Goal: Feedback & Contribution: Leave review/rating

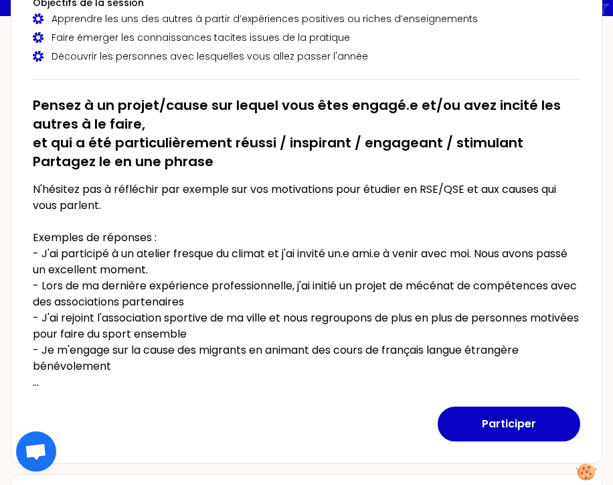
scroll to position [156, 0]
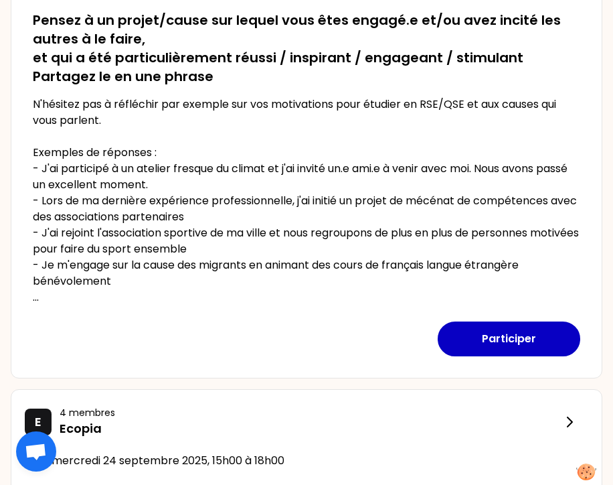
scroll to position [242, 0]
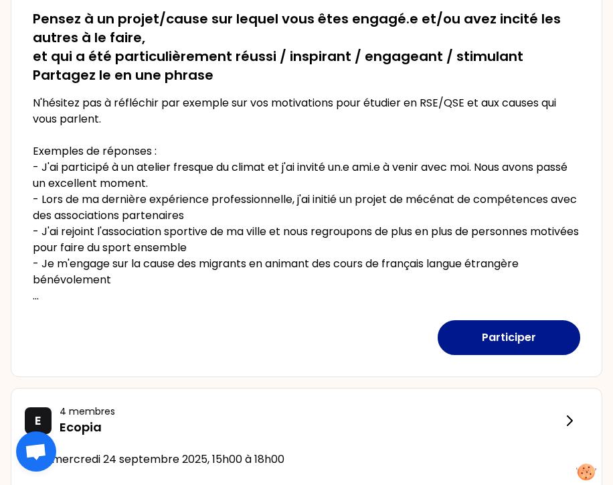
click at [503, 337] on button "Participer" at bounding box center [509, 337] width 143 height 35
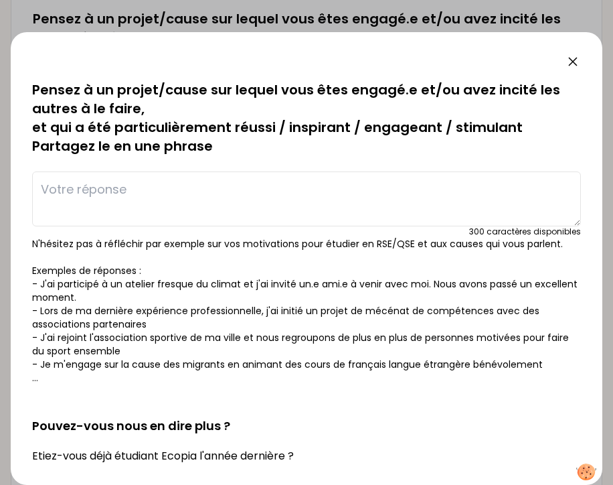
scroll to position [0, 0]
click at [171, 191] on textarea at bounding box center [306, 198] width 549 height 55
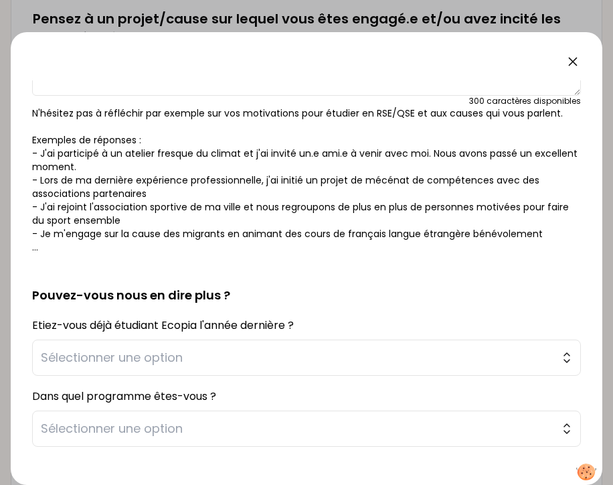
scroll to position [131, 0]
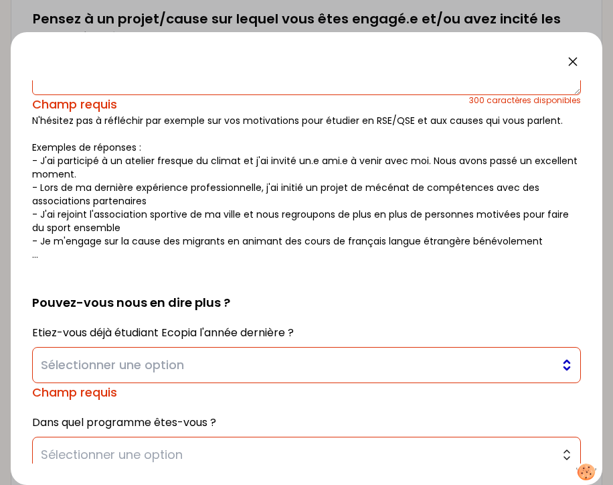
click at [204, 360] on span "Sélectionner une option" at bounding box center [297, 365] width 513 height 19
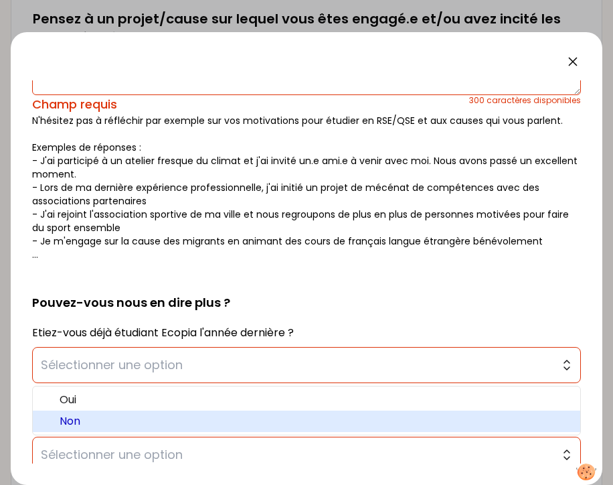
click at [167, 420] on span "Non" at bounding box center [315, 421] width 510 height 16
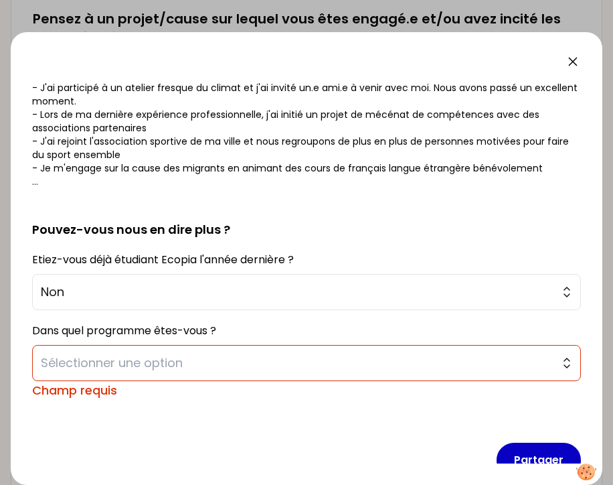
scroll to position [205, 0]
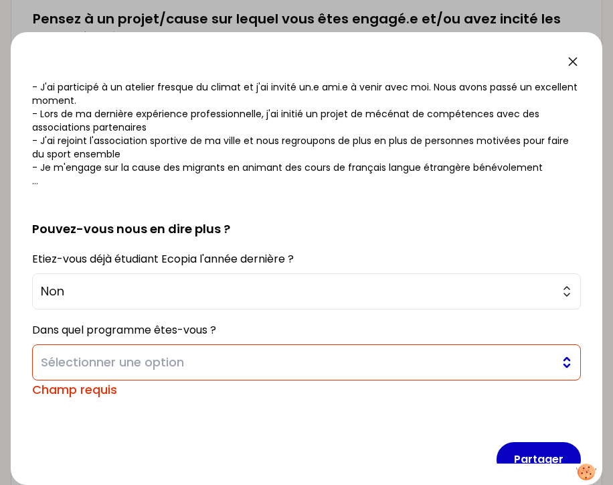
click at [203, 364] on span "Sélectionner une option" at bounding box center [297, 362] width 513 height 19
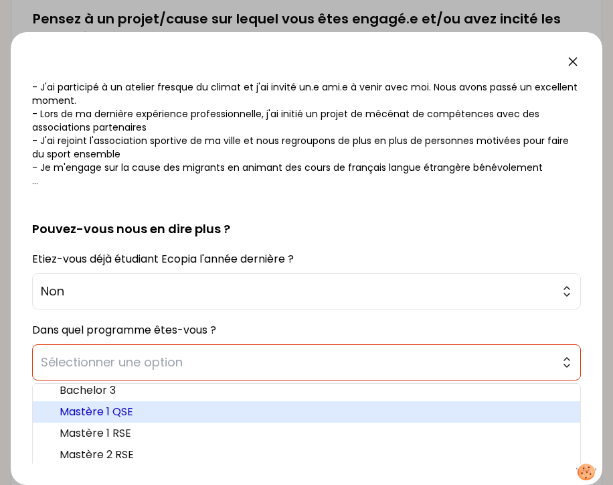
scroll to position [7, 0]
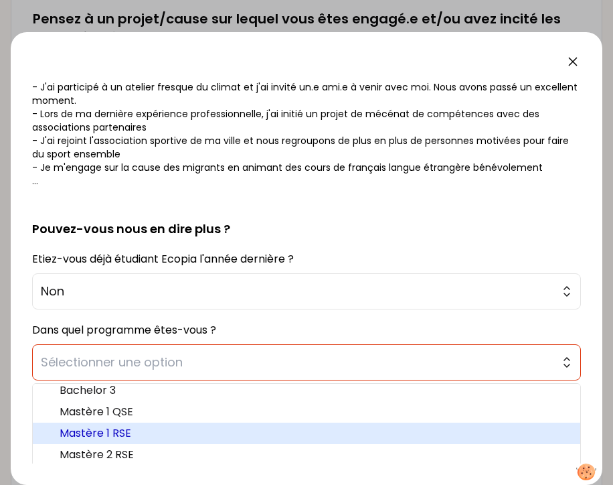
click at [169, 436] on span "Mastère 1 RSE" at bounding box center [315, 433] width 510 height 16
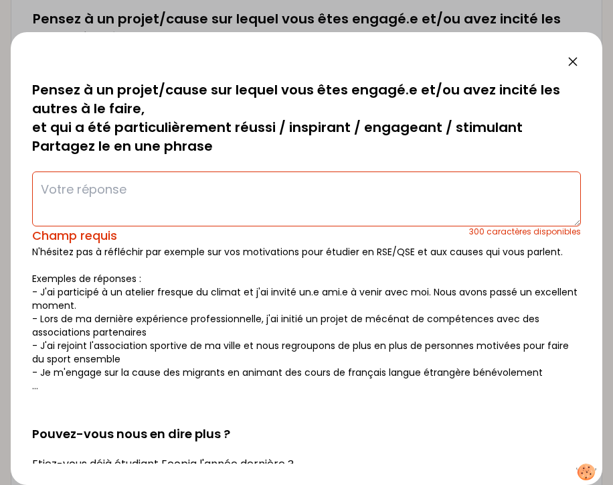
scroll to position [0, 0]
click at [159, 187] on textarea at bounding box center [306, 198] width 549 height 55
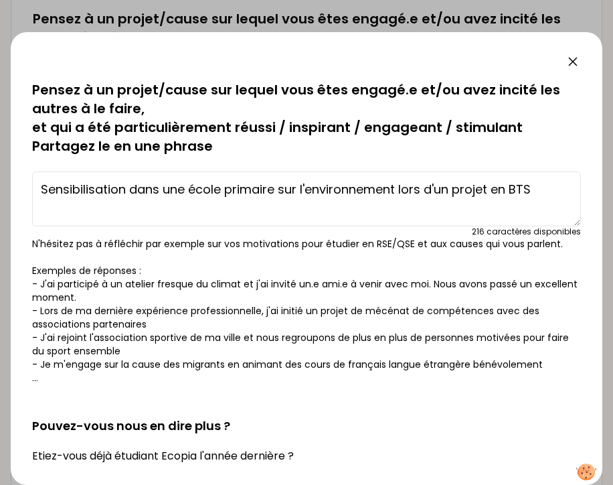
click at [399, 188] on textarea "Sensibilisation dans une école primaire sur l'environnement lors d'un projet en…" at bounding box center [306, 198] width 549 height 55
type textarea "Sensibilisation dans une école primaire sur l'environnement lors d'un projet en…"
drag, startPoint x: 562, startPoint y: 192, endPoint x: 28, endPoint y: 186, distance: 534.4
click at [28, 186] on div "sauvegardé Pensez à un projet/cause sur lequel vous êtes engagé.e et/ou avez in…" at bounding box center [307, 258] width 592 height 453
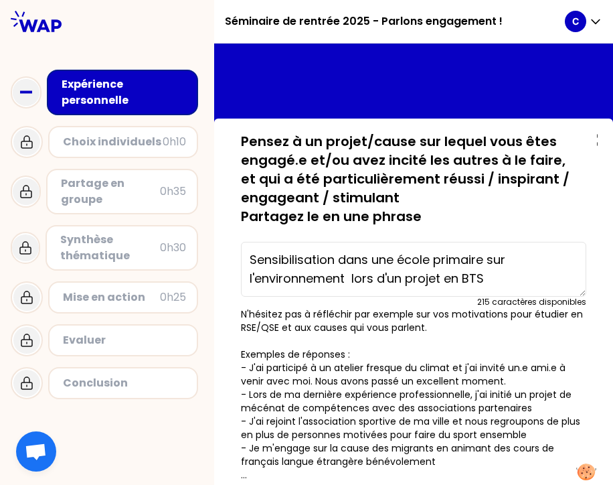
drag, startPoint x: 498, startPoint y: 279, endPoint x: 240, endPoint y: 260, distance: 258.5
click at [239, 260] on div "sauvegardé Pensez à un projet/cause sur lequel vous êtes engagé.e et/ou avez in…" at bounding box center [413, 463] width 367 height 663
paste textarea "Organisation et animation d’ateliers de sensibilisation à l’environnement en éc…"
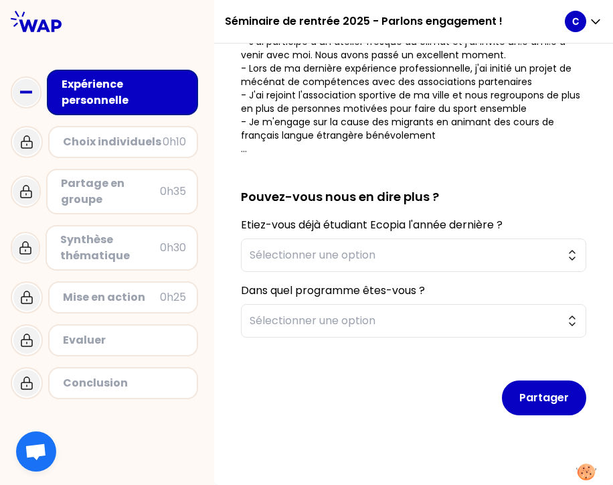
scroll to position [326, 0]
type textarea "Organisation et animation d’ateliers de sensibilisation à l’environnement en éc…"
click at [499, 257] on span "Sélectionner une option" at bounding box center [404, 255] width 309 height 16
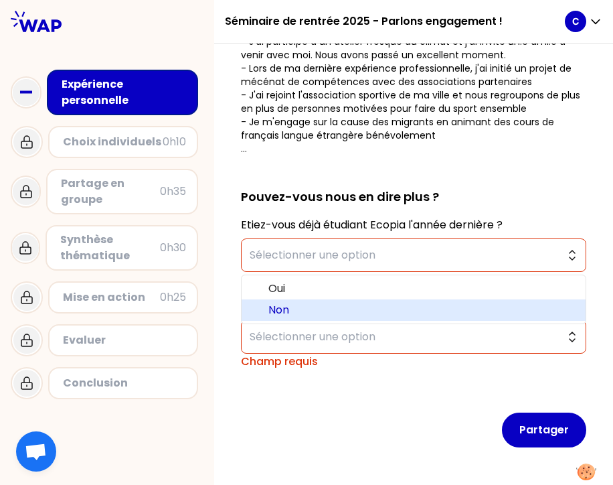
click at [412, 309] on span "Non" at bounding box center [422, 310] width 307 height 16
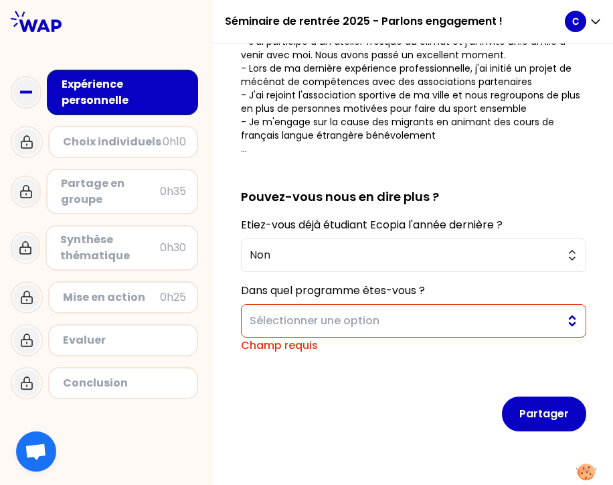
click at [416, 320] on span "Sélectionner une option" at bounding box center [404, 321] width 309 height 16
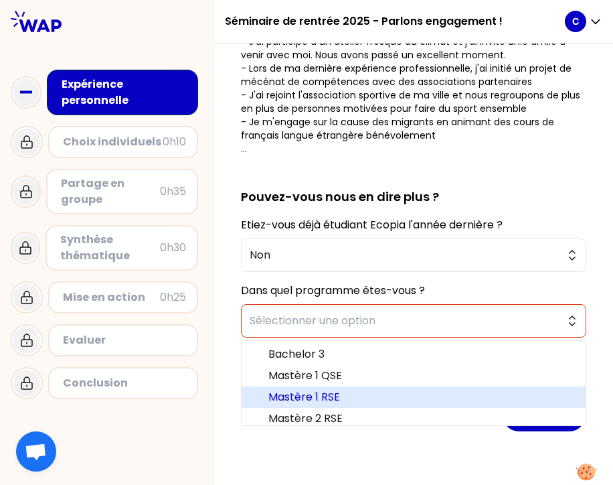
click at [395, 395] on span "Mastère 1 RSE" at bounding box center [422, 397] width 307 height 16
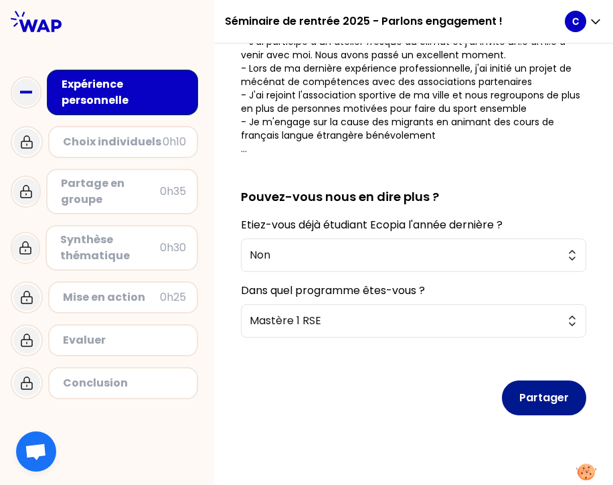
click at [528, 385] on button "Partager" at bounding box center [544, 397] width 84 height 35
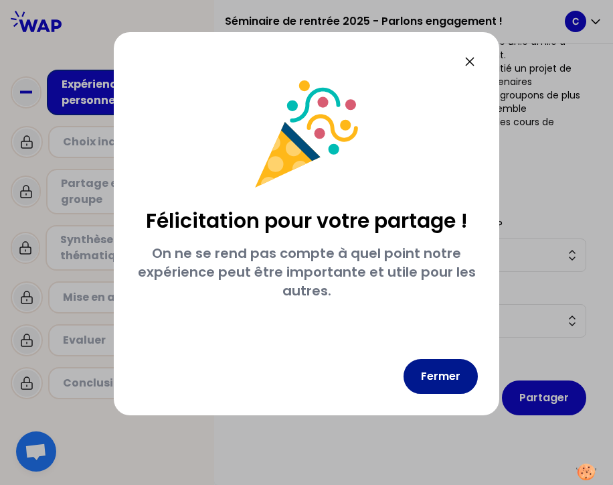
click at [432, 372] on button "Fermer" at bounding box center [441, 376] width 74 height 35
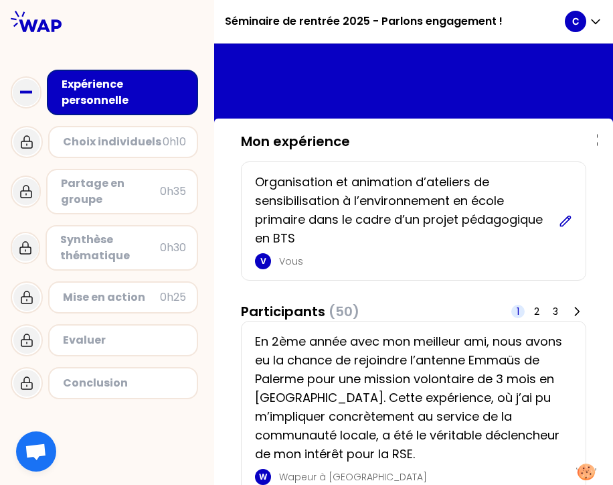
click at [564, 220] on icon at bounding box center [566, 221] width 10 height 10
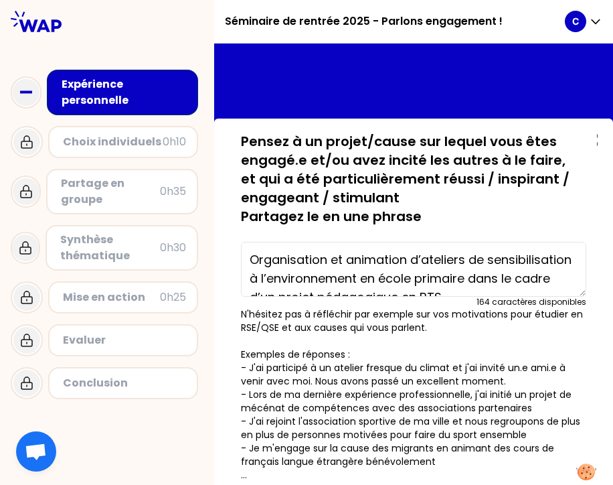
click at [258, 257] on textarea "Organisation et animation d’ateliers de sensibilisation à l’environnement en éc…" at bounding box center [414, 269] width 346 height 55
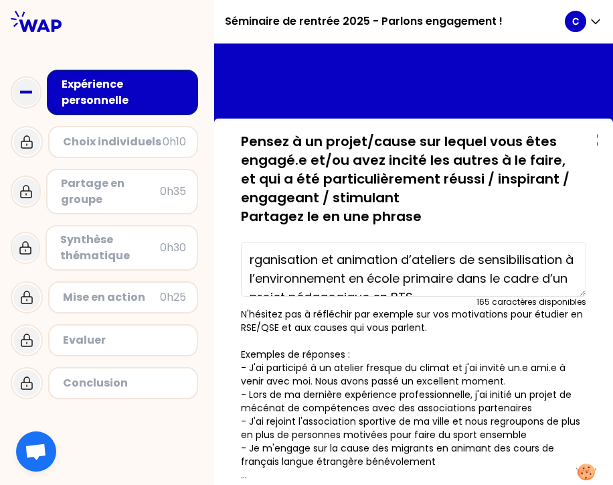
type textarea "Organisation et animation d’ateliers de sensibilisation à l’environnement en éc…"
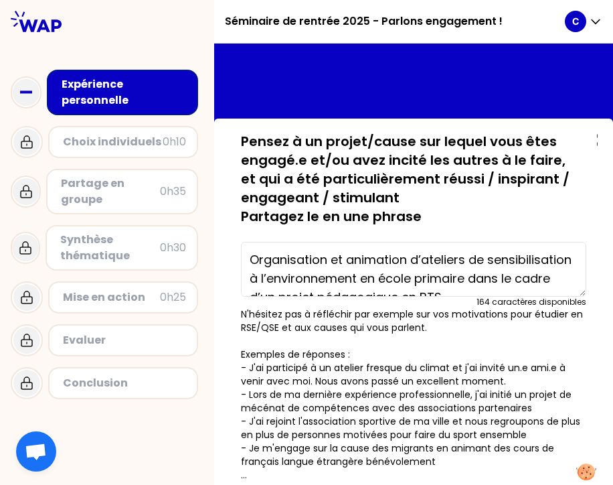
click at [537, 348] on p "N'hésitez pas à réfléchir par exemple sur vos motivations pour étudier en RSE/Q…" at bounding box center [414, 394] width 346 height 174
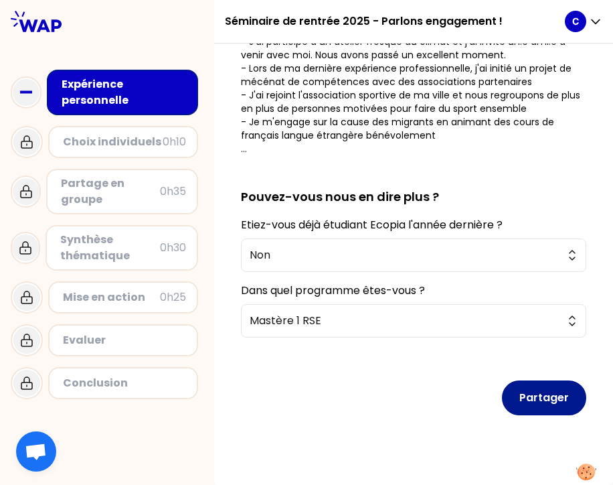
scroll to position [326, 0]
click at [556, 394] on button "Partager" at bounding box center [544, 397] width 84 height 35
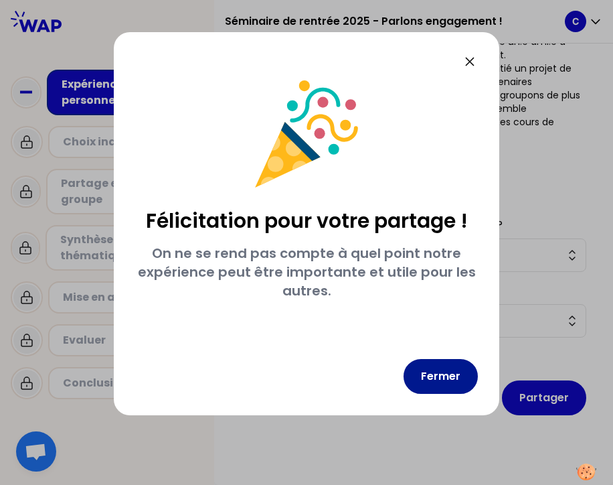
click at [465, 374] on button "Fermer" at bounding box center [441, 376] width 74 height 35
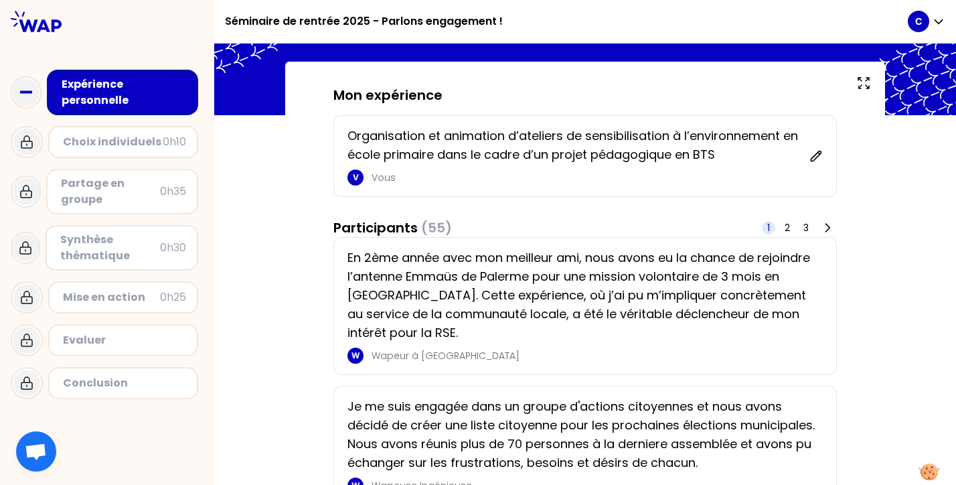
scroll to position [42, 0]
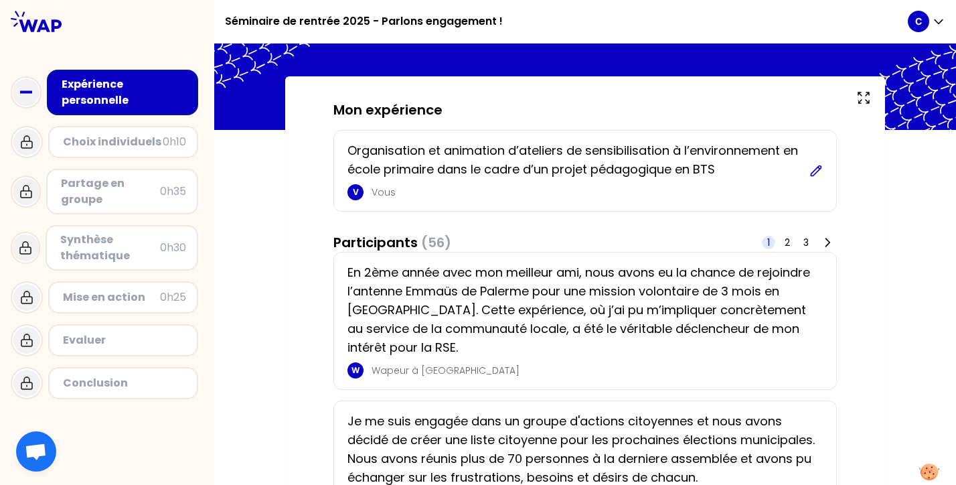
click at [613, 171] on icon at bounding box center [817, 170] width 10 height 10
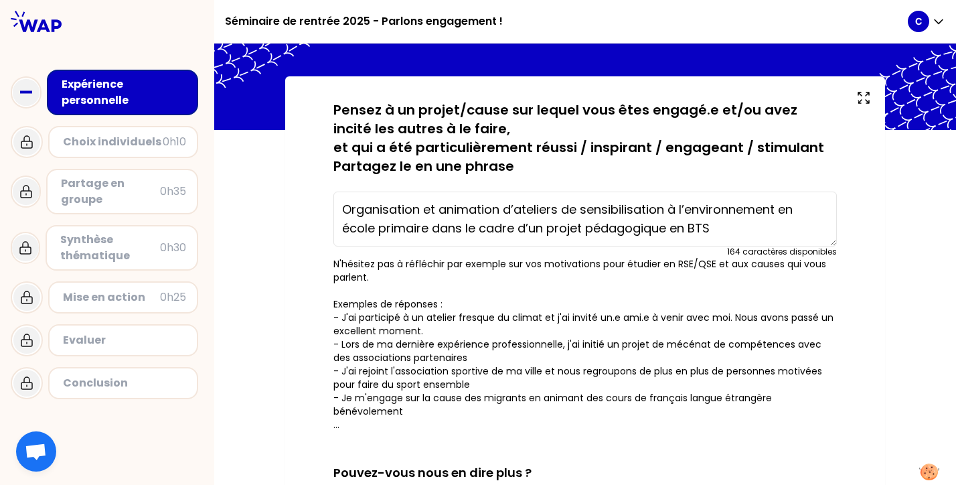
click at [432, 225] on textarea "Organisation et animation d’ateliers de sensibilisation à l’environnement en éc…" at bounding box center [585, 219] width 504 height 55
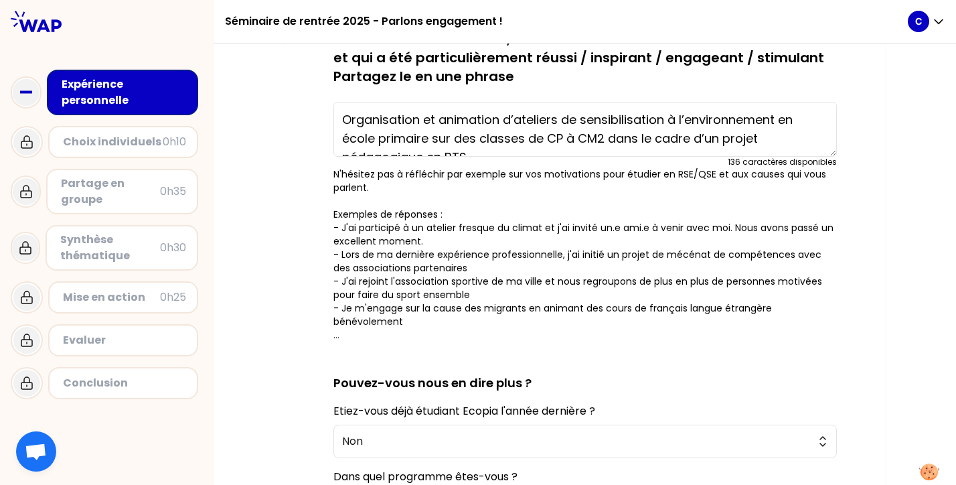
scroll to position [131, 0]
click at [350, 119] on textarea "Organisation et animation d’ateliers de sensibilisation à l’environnement en éc…" at bounding box center [585, 129] width 504 height 55
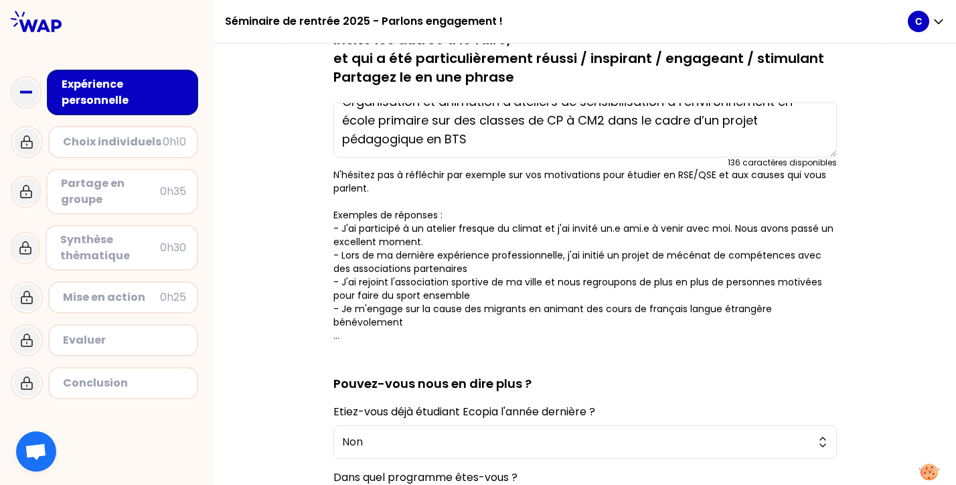
scroll to position [19, 0]
click at [473, 143] on textarea "Organisation et animation d’ateliers de sensibilisation à l’environnement en éc…" at bounding box center [585, 129] width 504 height 55
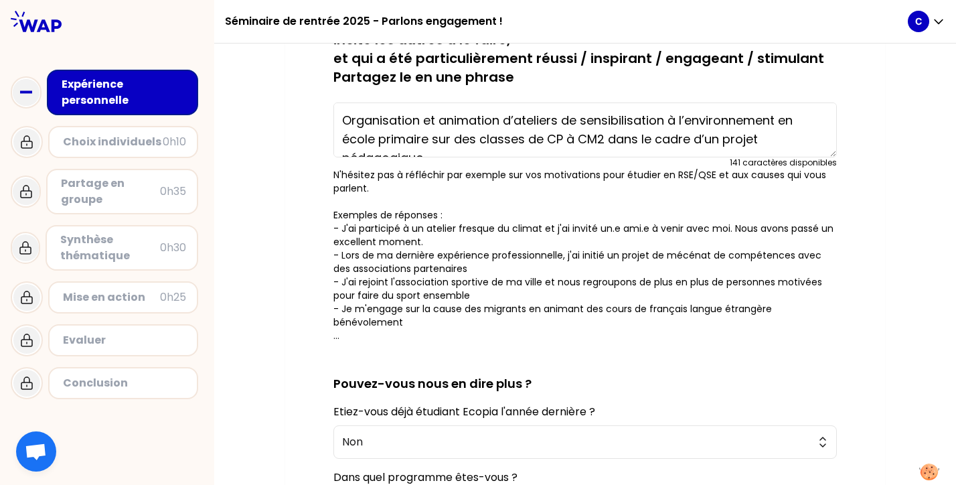
scroll to position [0, 0]
click at [352, 123] on textarea "Organisation et animation d’ateliers de sensibilisation à l’environnement en éc…" at bounding box center [585, 129] width 504 height 55
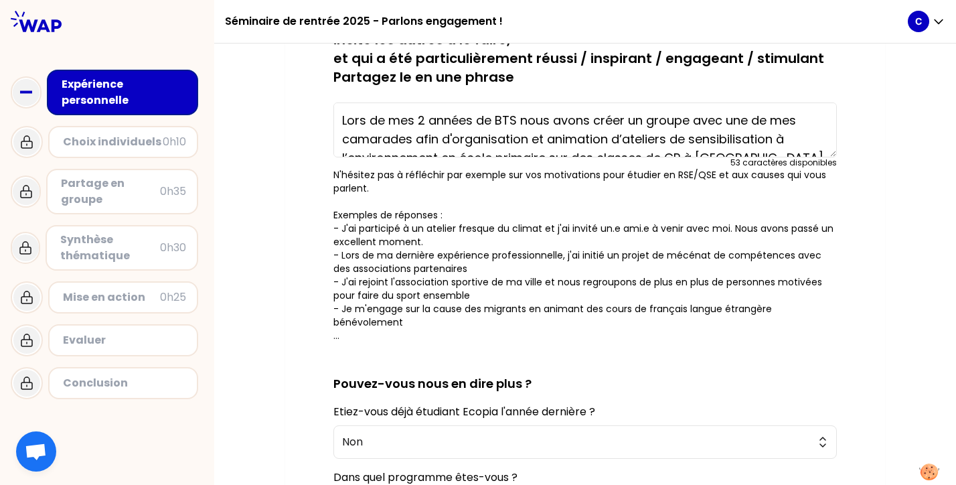
click at [576, 139] on textarea "Lors de mes 2 années de BTS nous avons créer un groupe avec une de mes camarade…" at bounding box center [585, 129] width 504 height 55
click at [579, 138] on textarea "Lors de mes 2 années de BTS nous avons créer un groupe avec une de mes camarade…" at bounding box center [585, 129] width 504 height 55
click at [613, 142] on textarea "Lors de mes 2 années de BTS nous avons créer un groupe avec une de mes camarade…" at bounding box center [585, 129] width 504 height 55
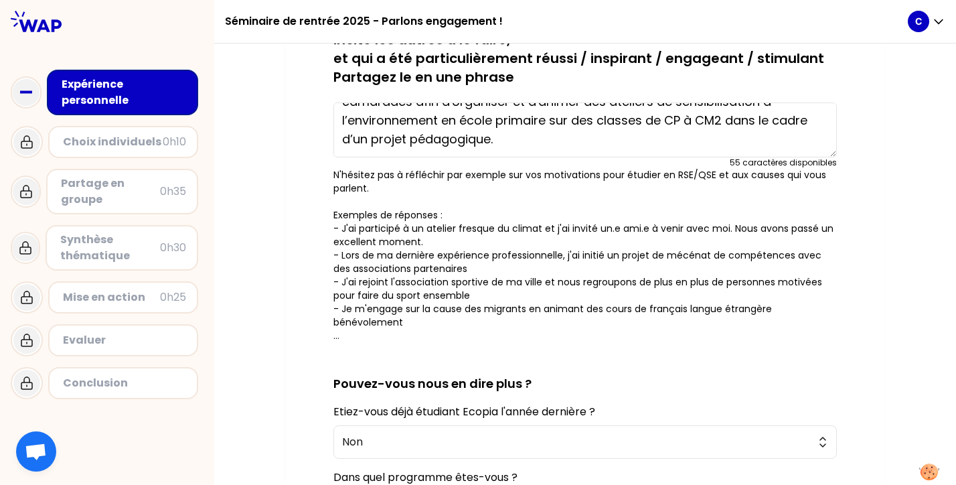
scroll to position [37, 0]
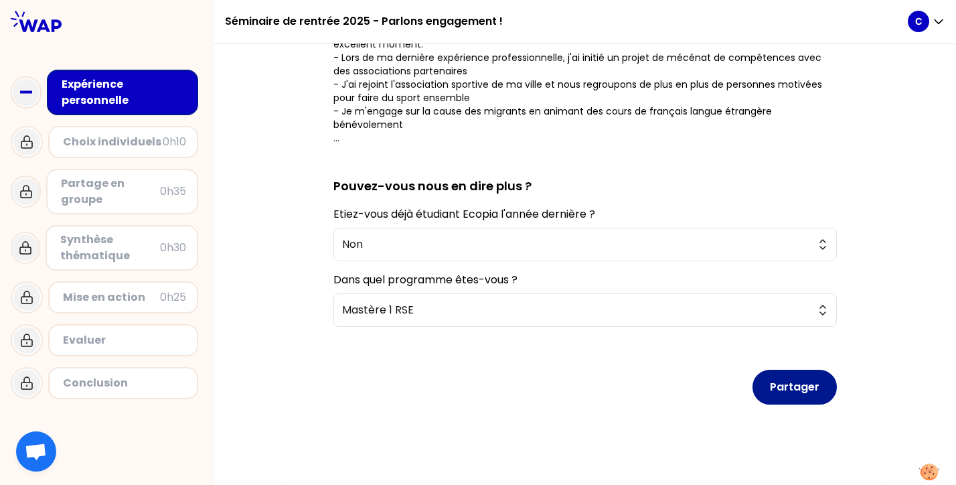
type textarea "Lors de mes 2 années de BTS nous avons créer un groupe avec une de mes camarade…"
click at [613, 399] on button "Partager" at bounding box center [795, 387] width 84 height 35
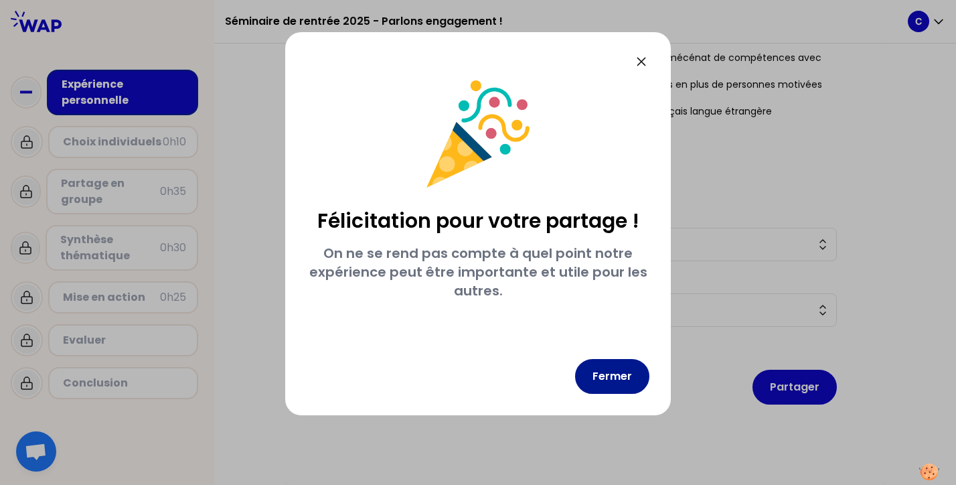
click at [613, 384] on button "Fermer" at bounding box center [612, 376] width 74 height 35
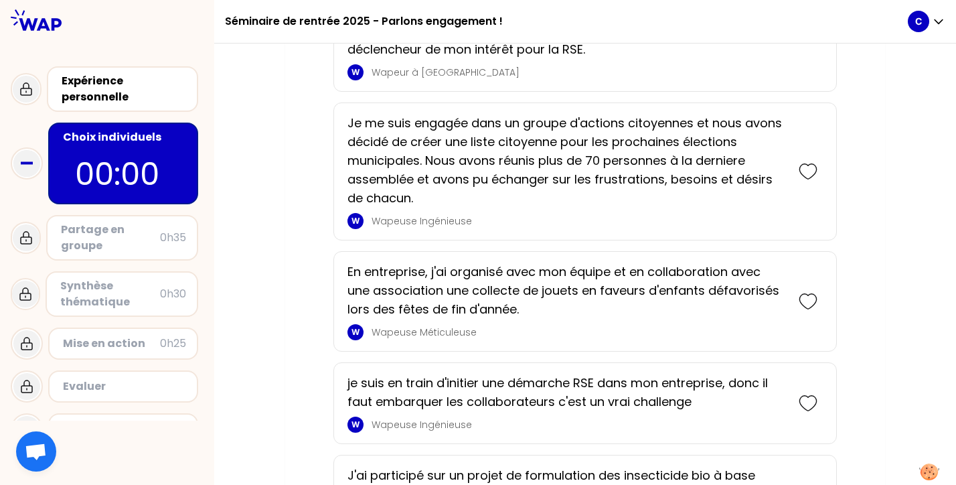
scroll to position [337, 0]
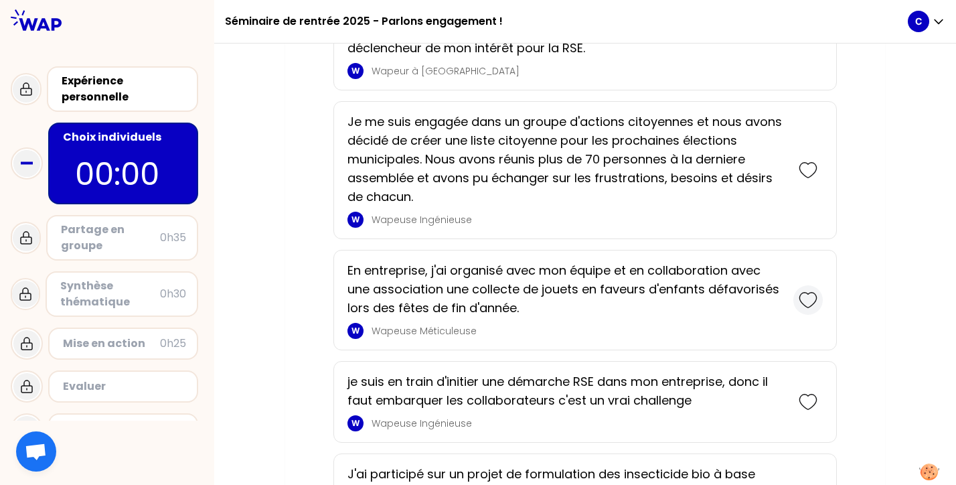
click at [613, 297] on icon at bounding box center [808, 300] width 19 height 19
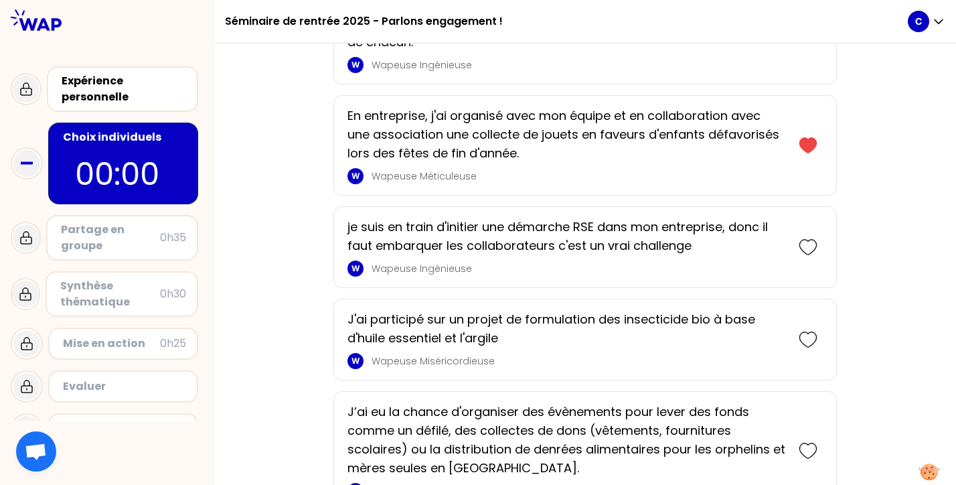
scroll to position [569, 0]
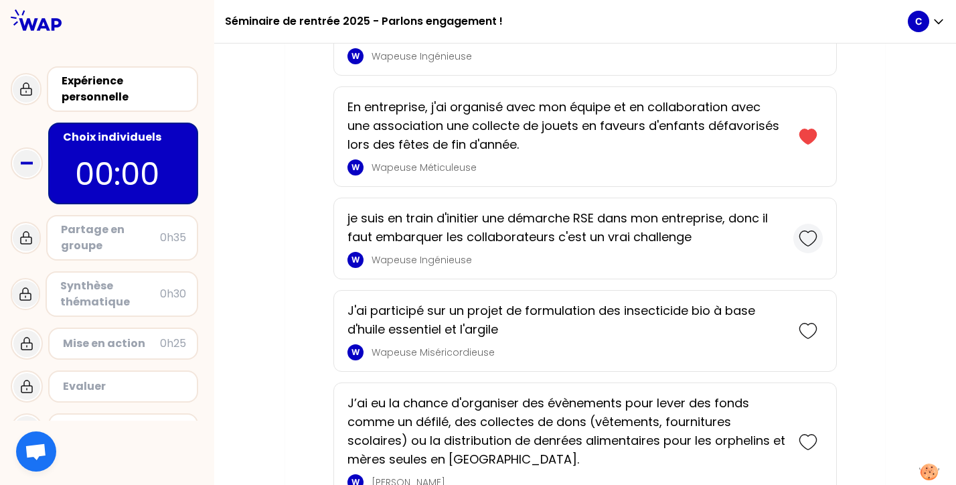
click at [613, 238] on div at bounding box center [807, 238] width 29 height 29
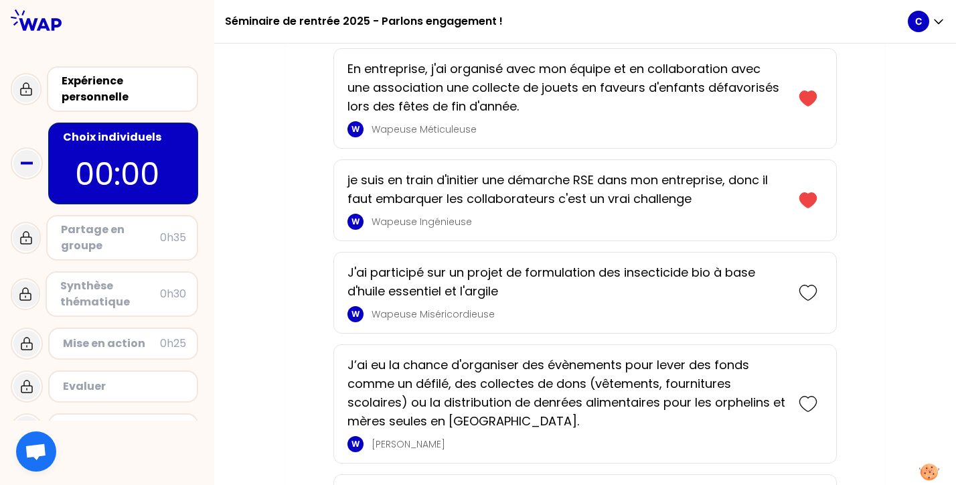
scroll to position [701, 0]
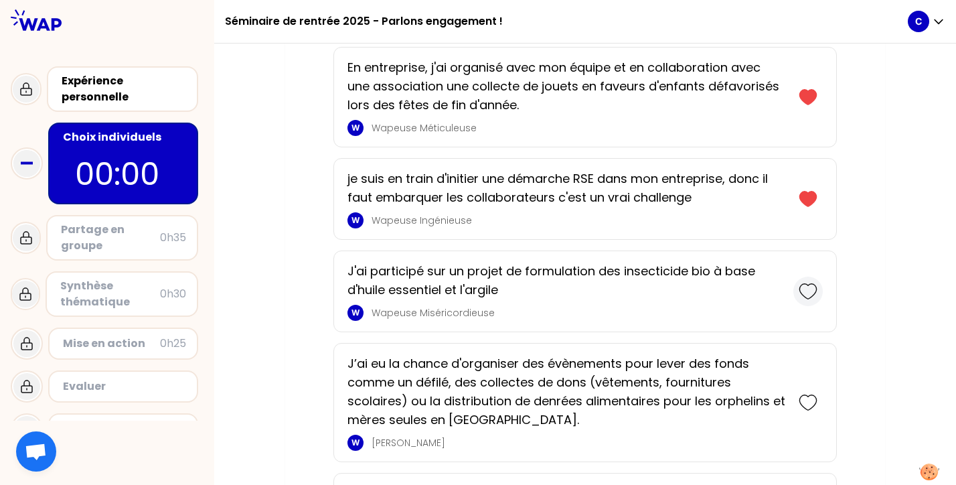
click at [613, 299] on icon at bounding box center [808, 291] width 19 height 19
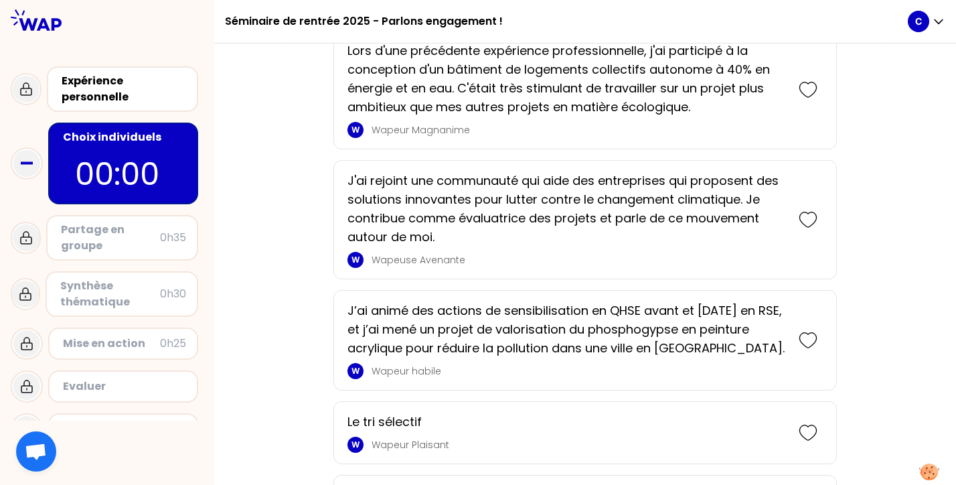
scroll to position [1495, 0]
click at [613, 221] on icon at bounding box center [808, 220] width 19 height 19
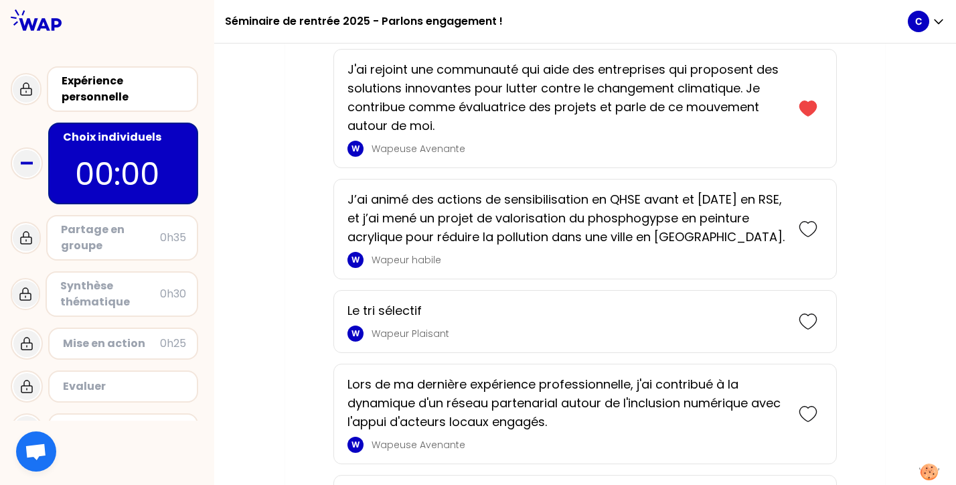
scroll to position [1780, 0]
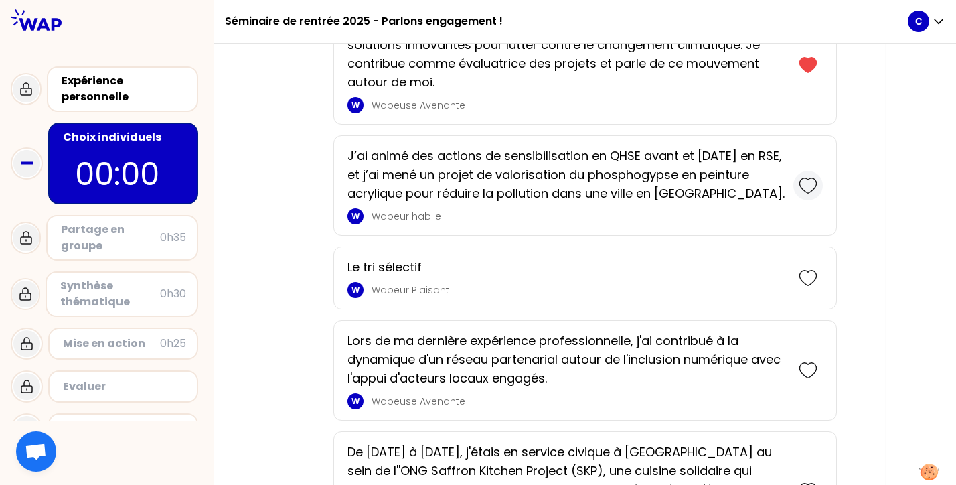
click at [613, 194] on icon at bounding box center [808, 185] width 19 height 19
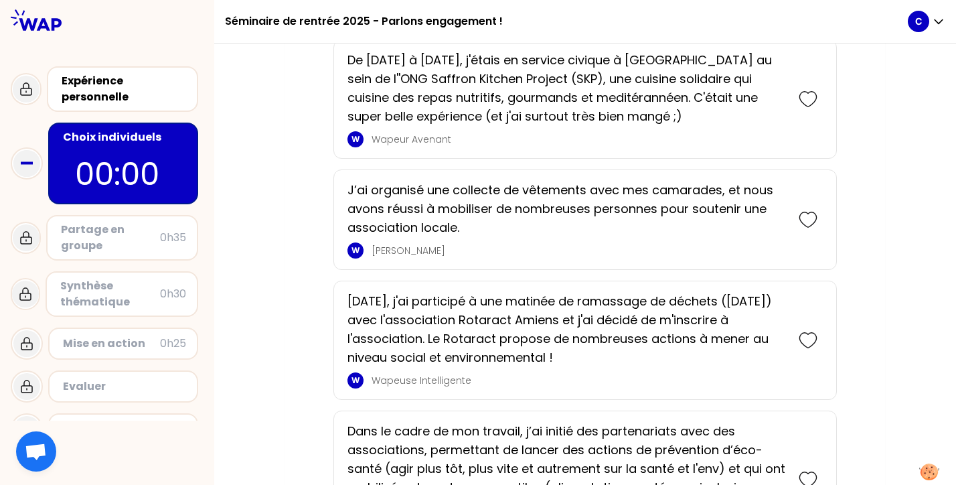
scroll to position [2294, 0]
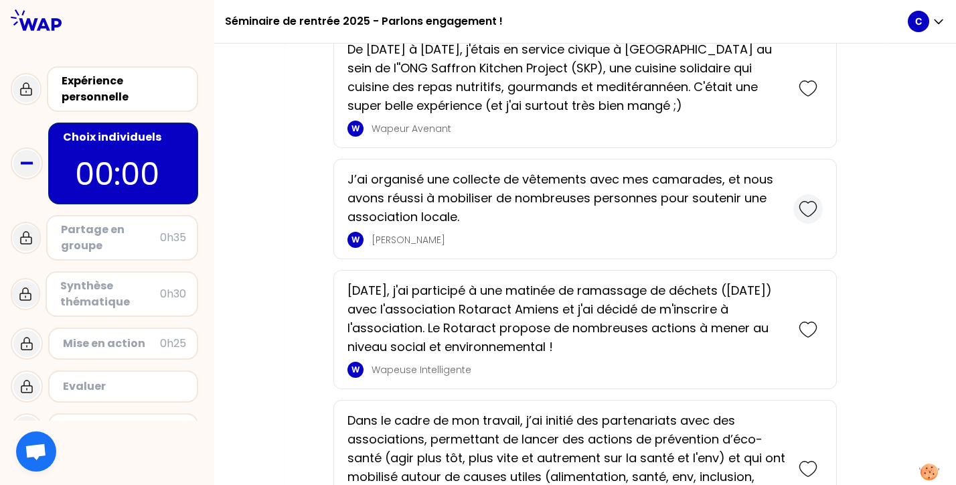
click at [613, 212] on icon at bounding box center [808, 209] width 19 height 19
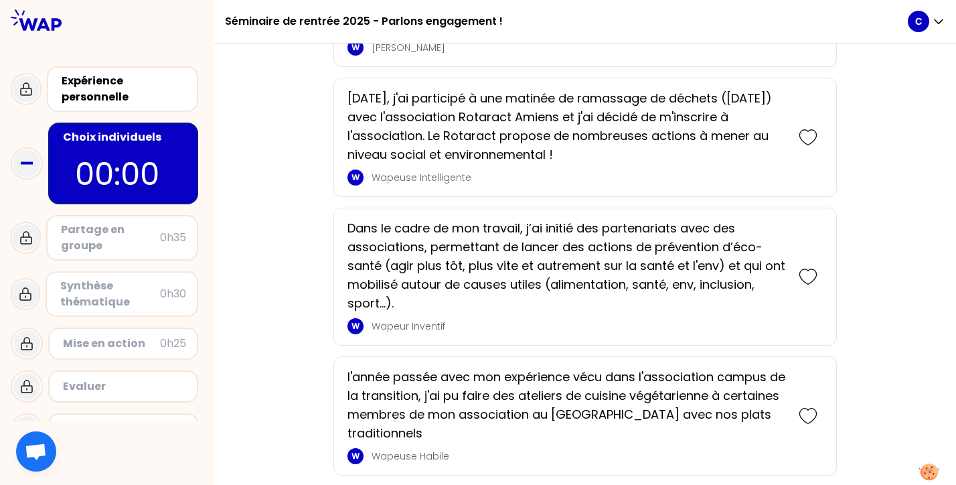
scroll to position [2604, 0]
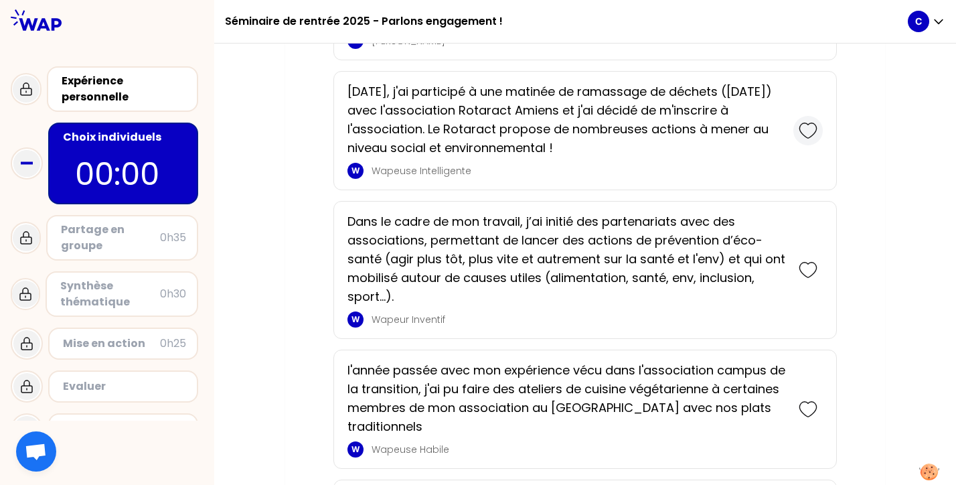
click at [613, 137] on icon at bounding box center [808, 130] width 19 height 19
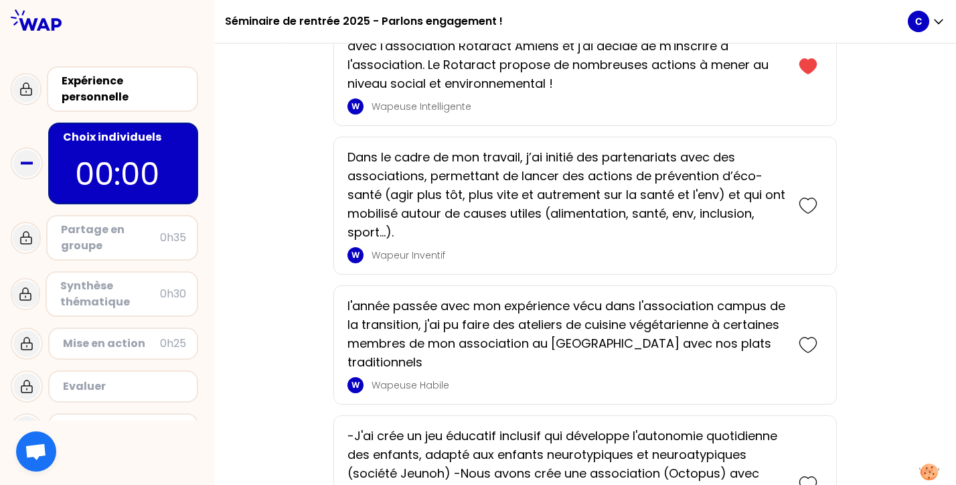
scroll to position [2810, 0]
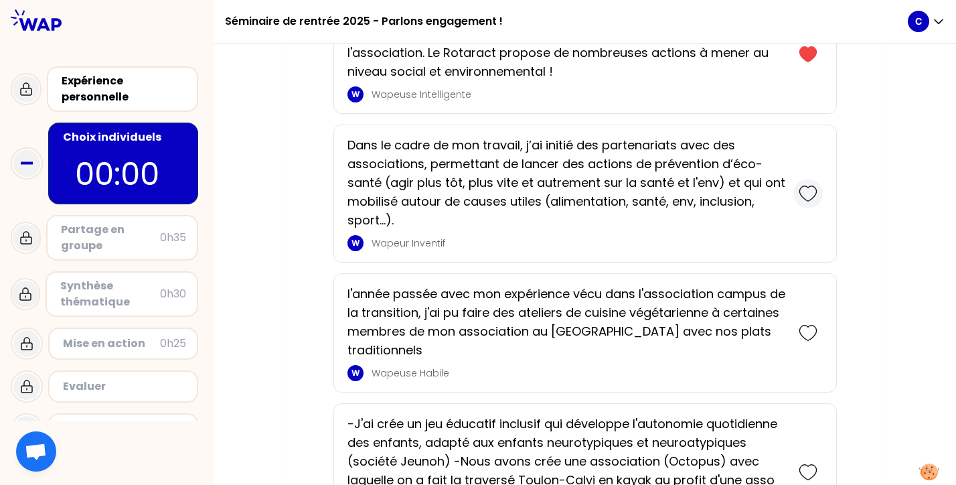
click at [613, 202] on icon at bounding box center [808, 193] width 19 height 19
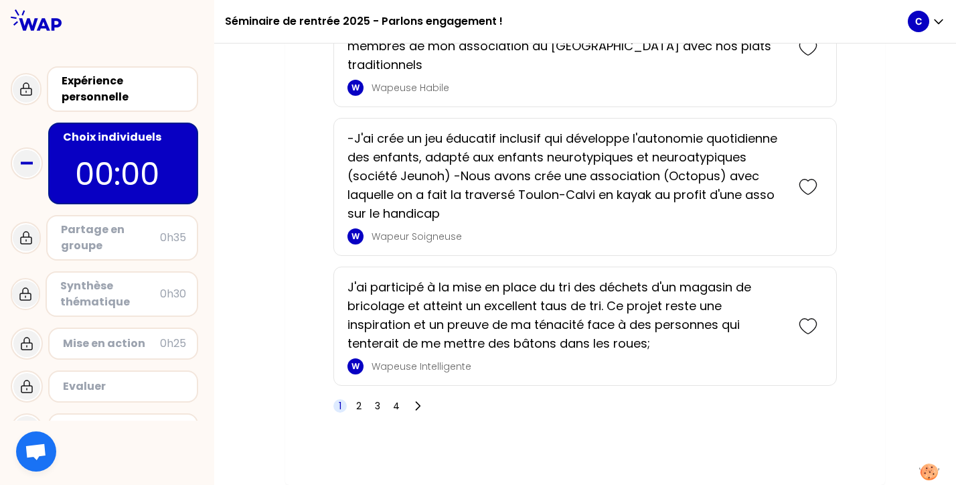
scroll to position [3244, 0]
click at [613, 189] on icon at bounding box center [808, 186] width 19 height 19
click at [419, 407] on icon at bounding box center [418, 406] width 4 height 8
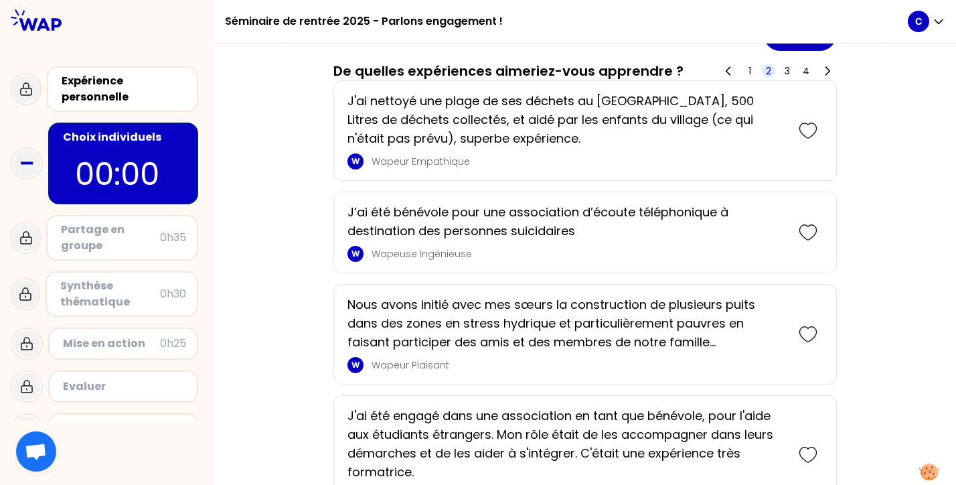
scroll to position [1249, 0]
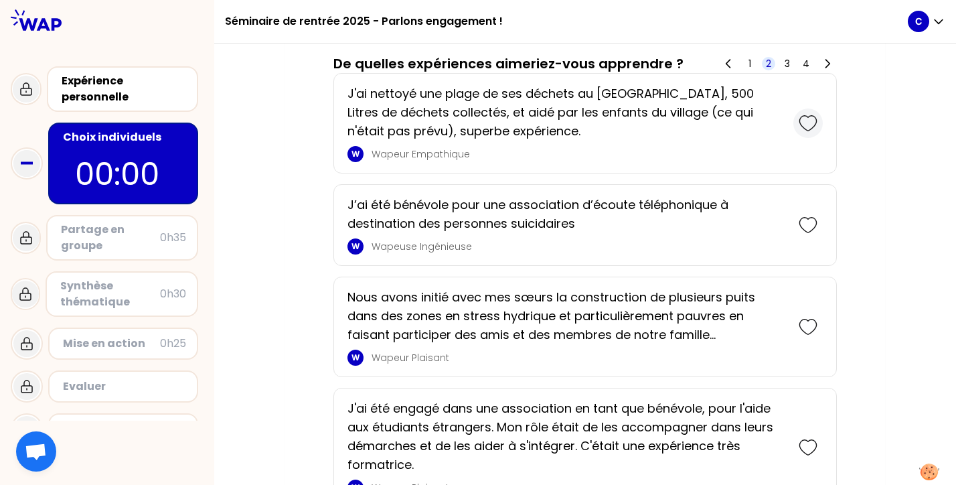
click at [613, 120] on icon at bounding box center [808, 123] width 19 height 19
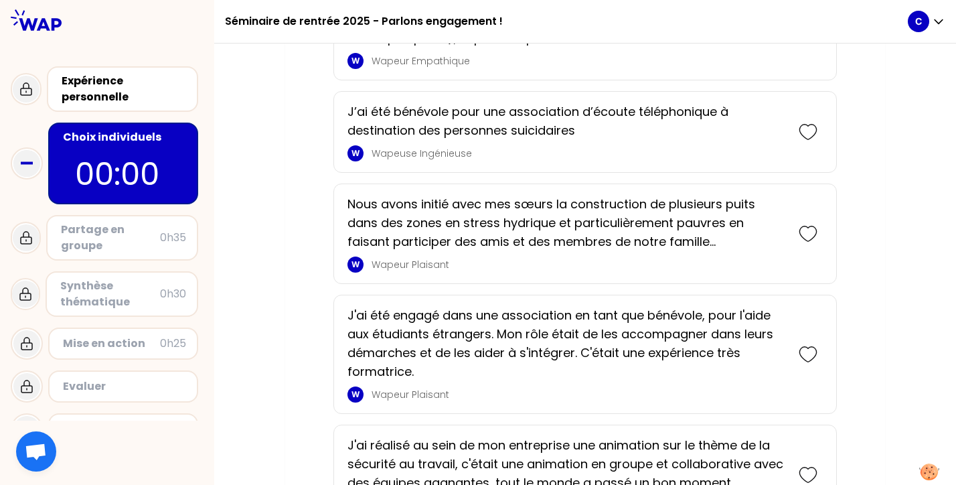
scroll to position [1458, 0]
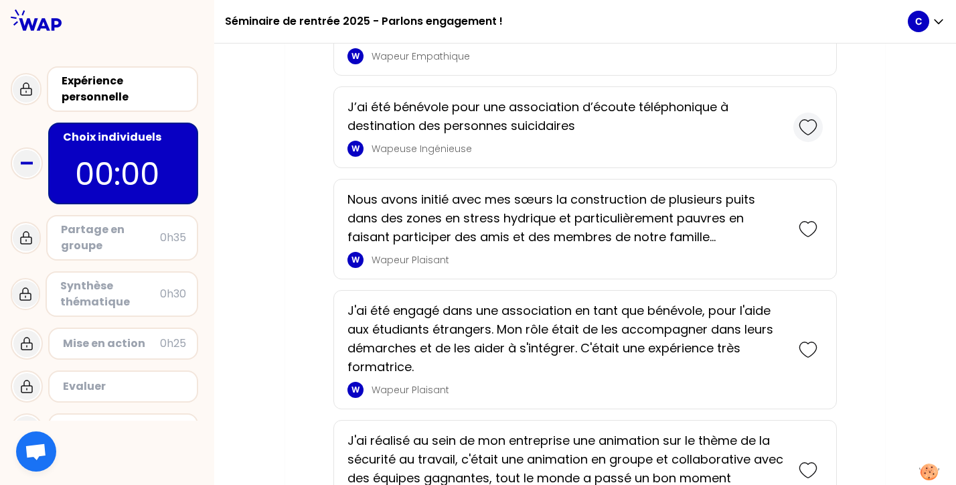
click at [613, 131] on icon at bounding box center [808, 127] width 19 height 19
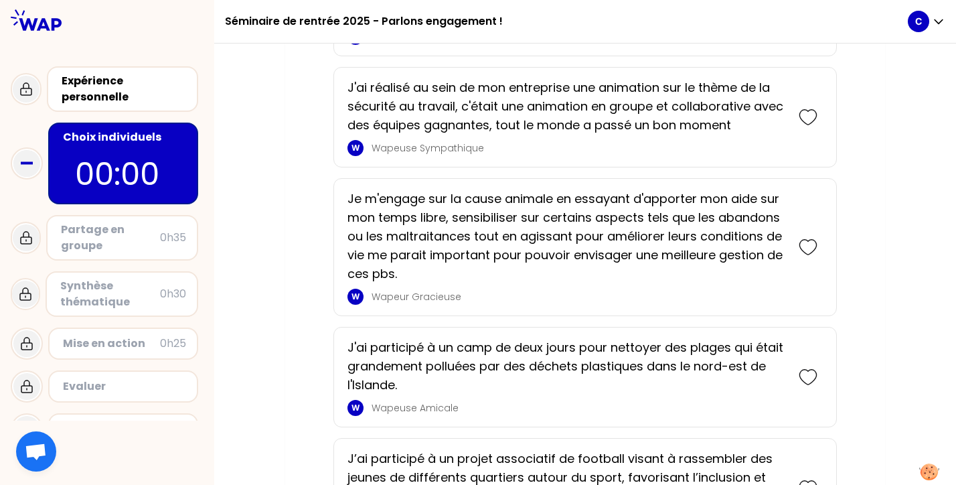
scroll to position [1908, 0]
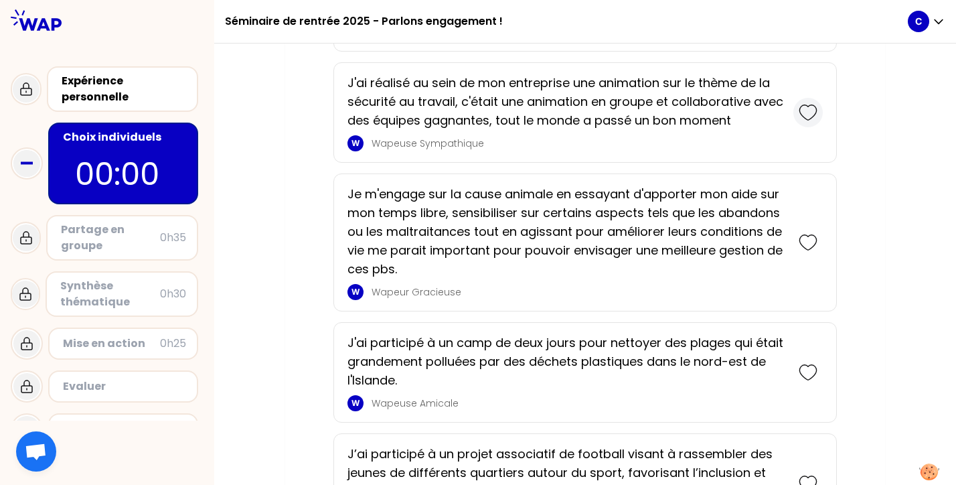
click at [613, 115] on icon at bounding box center [808, 112] width 19 height 19
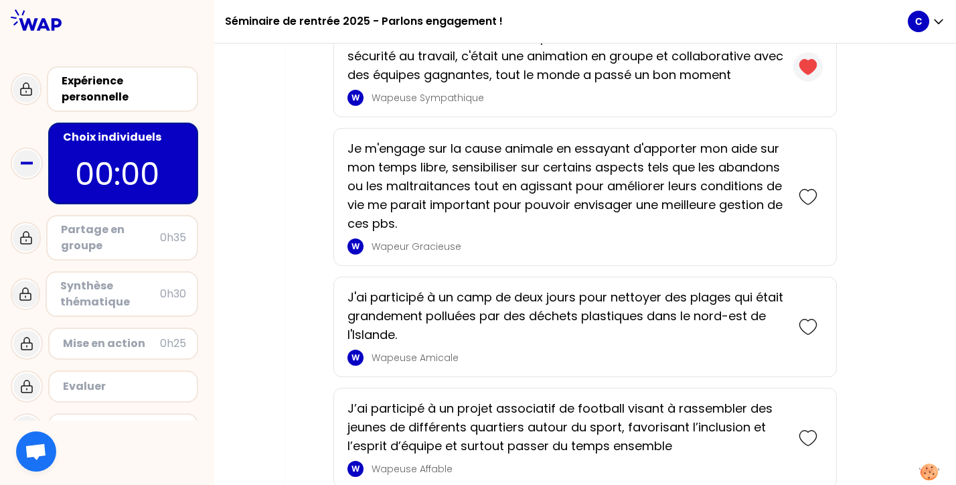
scroll to position [2085, 0]
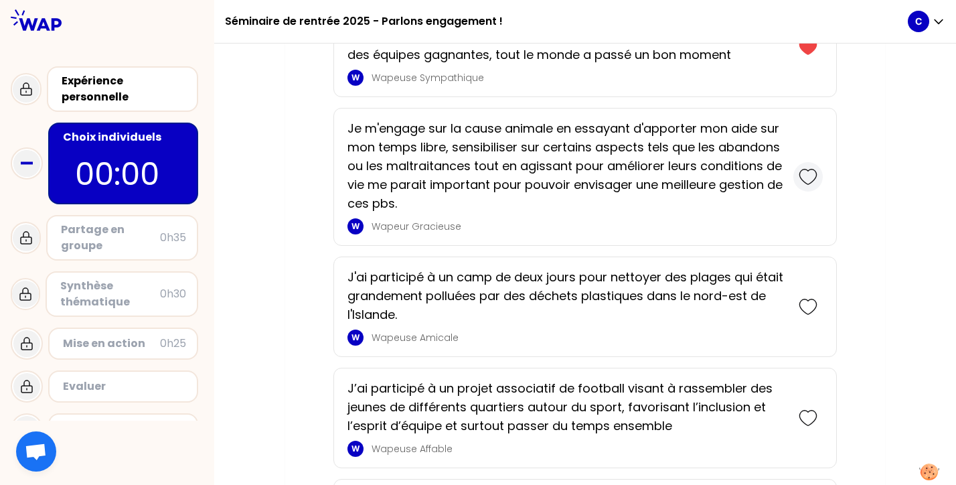
click at [613, 177] on icon at bounding box center [808, 176] width 19 height 19
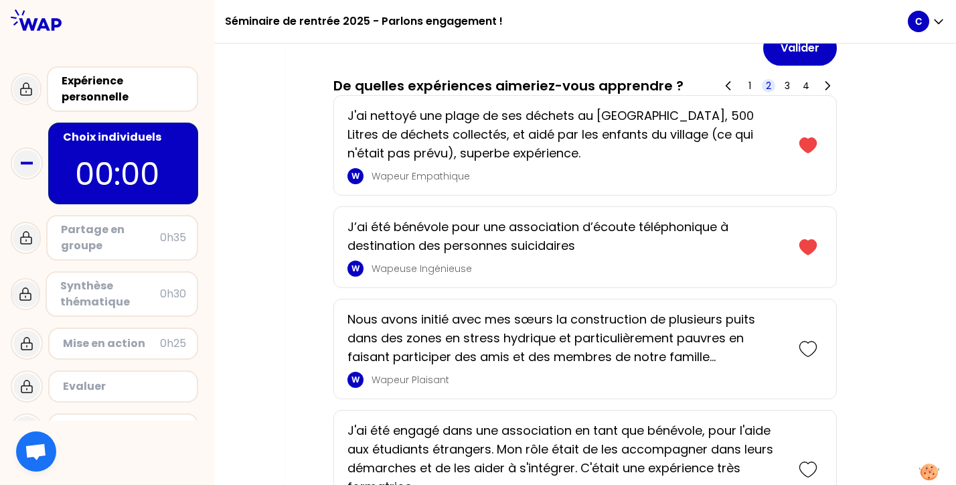
scroll to position [1691, 0]
click at [613, 84] on span "1" at bounding box center [750, 84] width 3 height 13
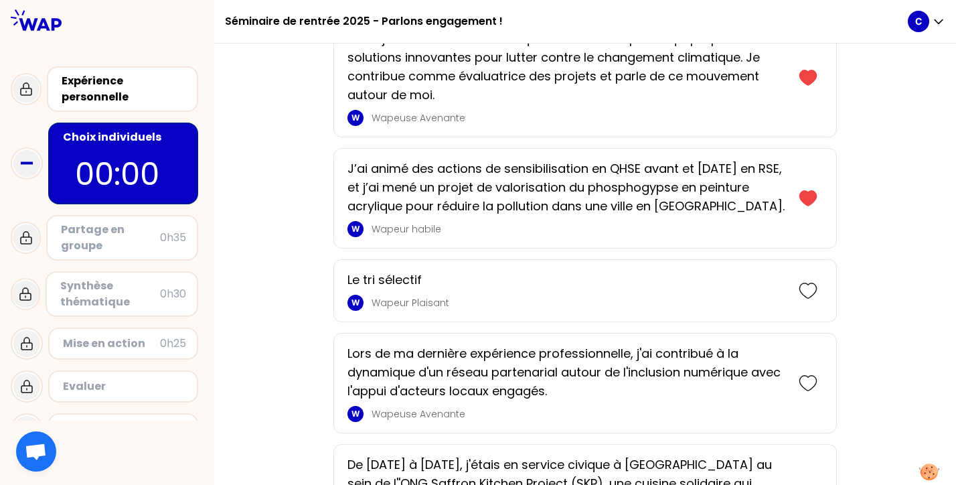
scroll to position [2882, 0]
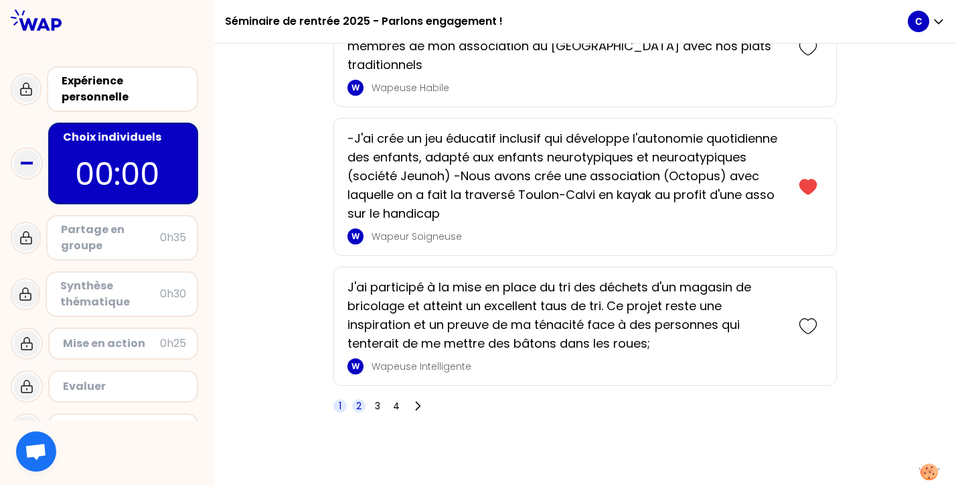
click at [358, 406] on span "2" at bounding box center [358, 405] width 5 height 13
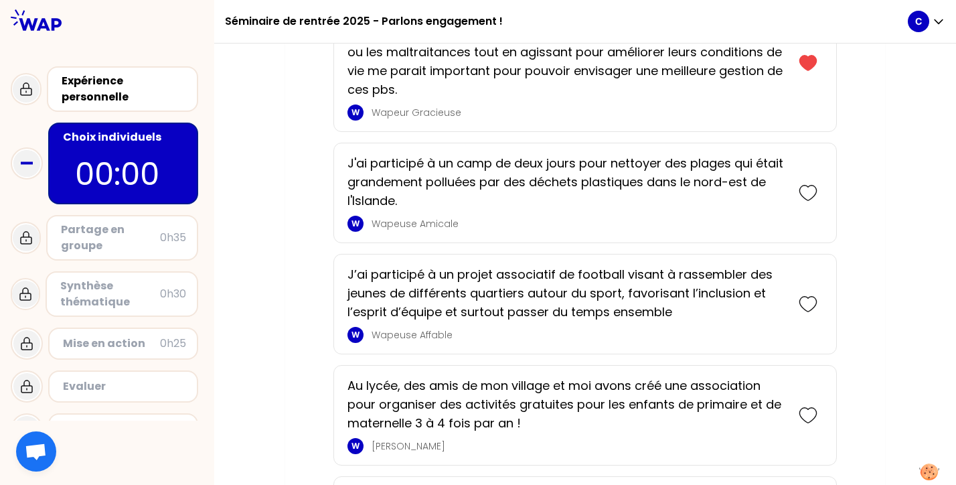
scroll to position [2352, 0]
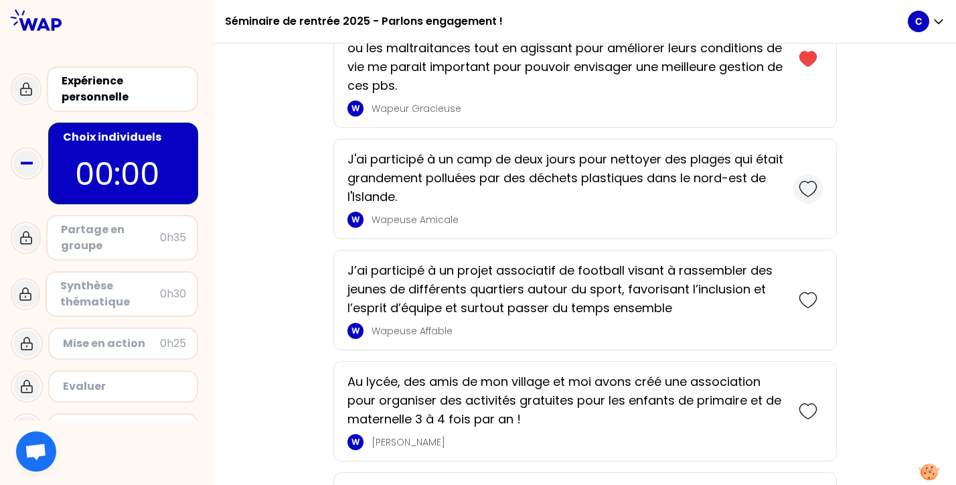
click at [613, 185] on icon at bounding box center [808, 188] width 17 height 15
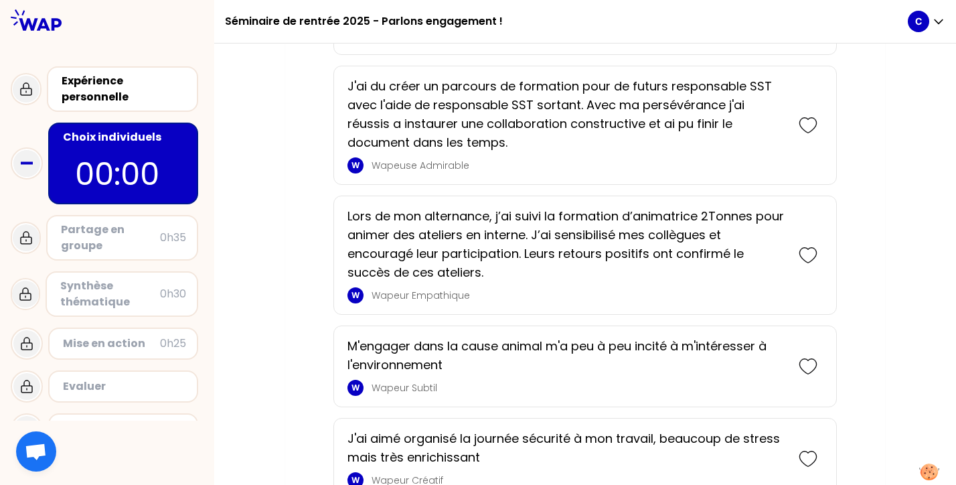
scroll to position [2873, 0]
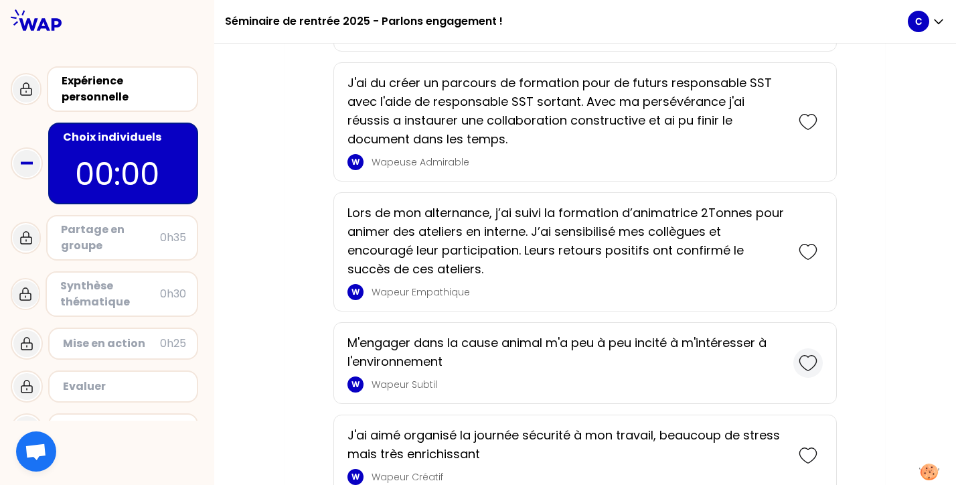
click at [613, 361] on icon at bounding box center [808, 363] width 19 height 19
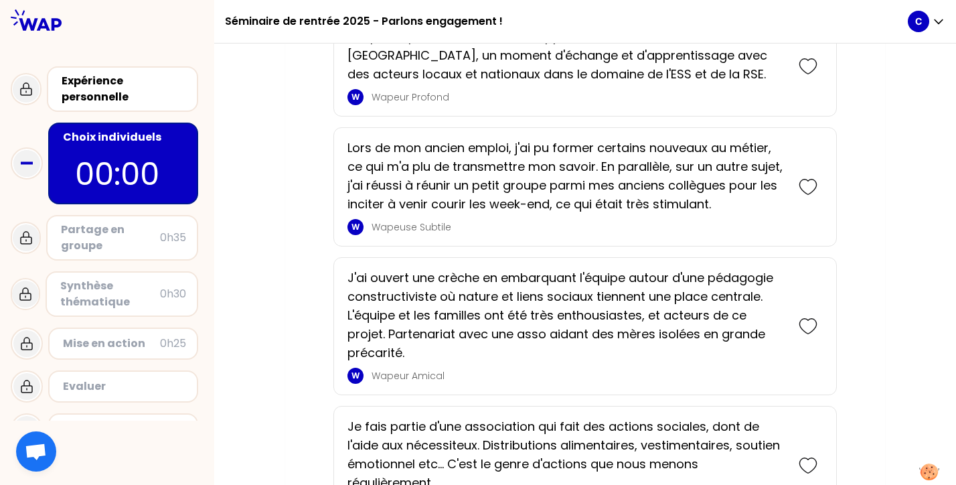
scroll to position [3798, 0]
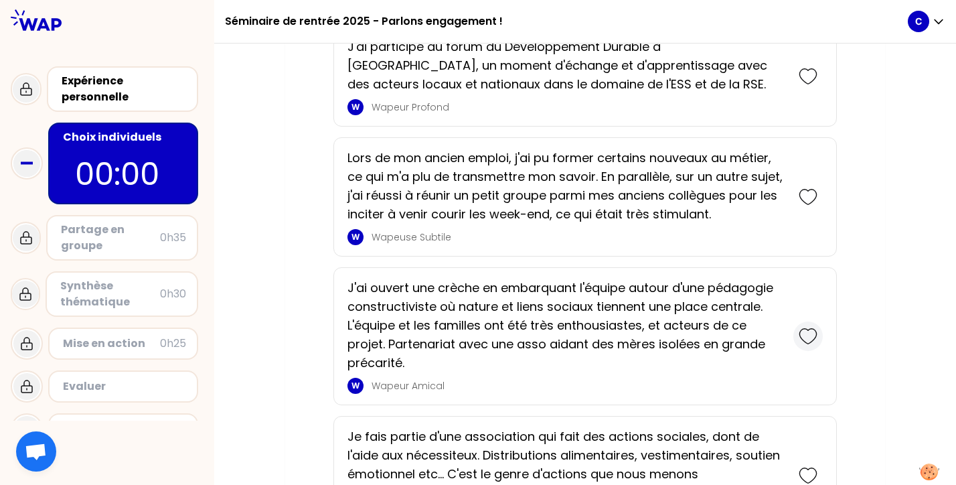
click at [613, 339] on icon at bounding box center [808, 336] width 19 height 19
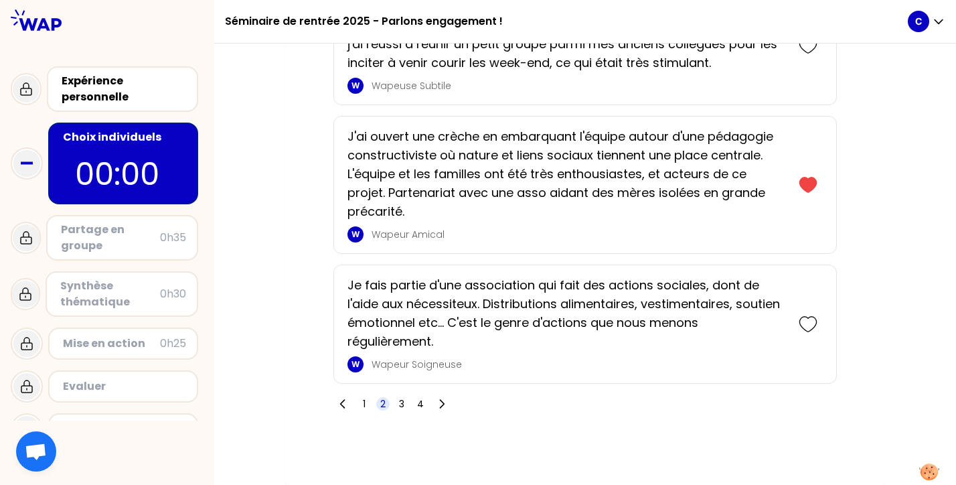
scroll to position [4098, 0]
click at [613, 321] on icon at bounding box center [808, 324] width 19 height 19
click at [437, 399] on icon at bounding box center [441, 403] width 13 height 13
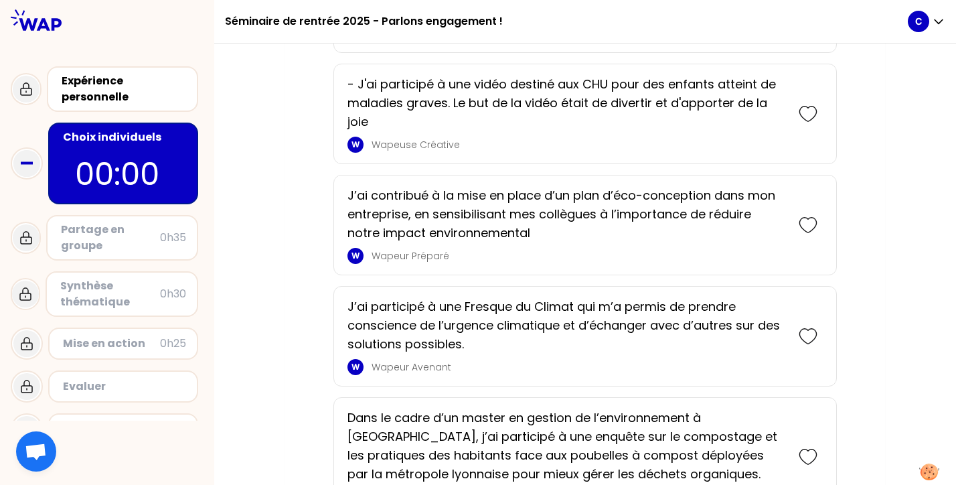
scroll to position [2840, 0]
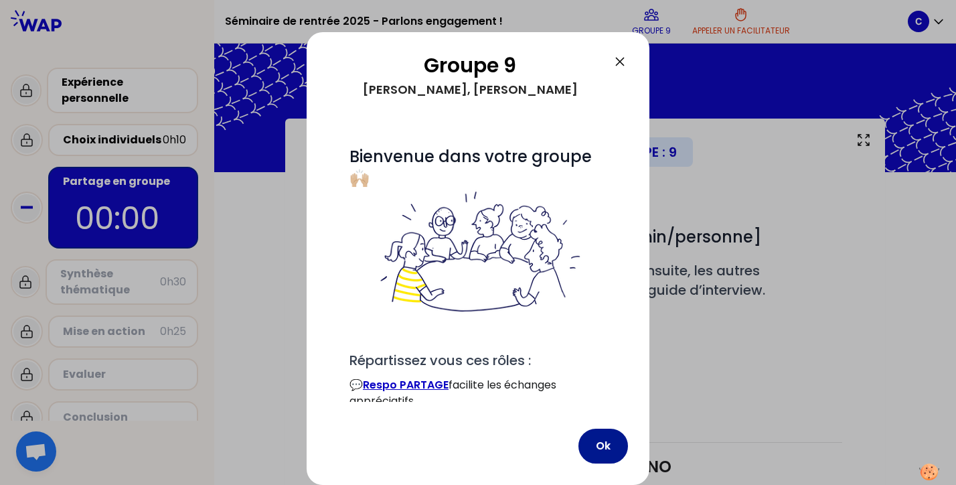
click at [605, 447] on button "Ok" at bounding box center [604, 446] width 50 height 35
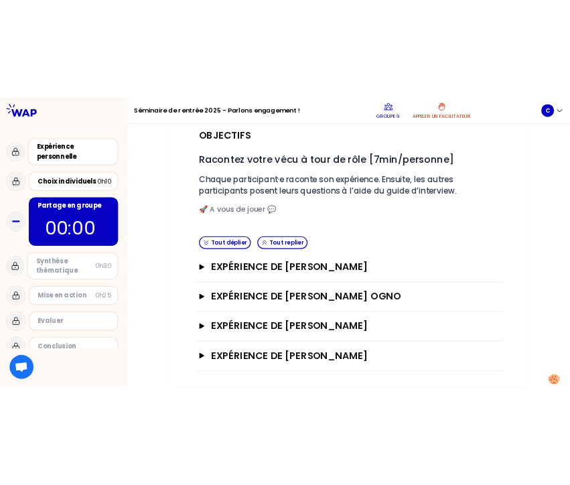
scroll to position [133, 0]
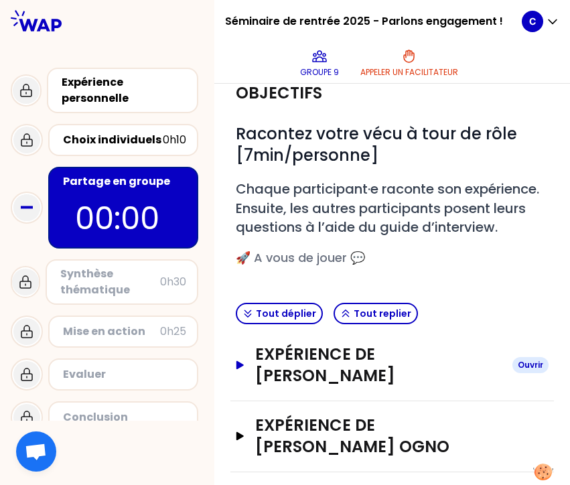
click at [236, 386] on button "Expérience de [PERSON_NAME]" at bounding box center [392, 365] width 313 height 43
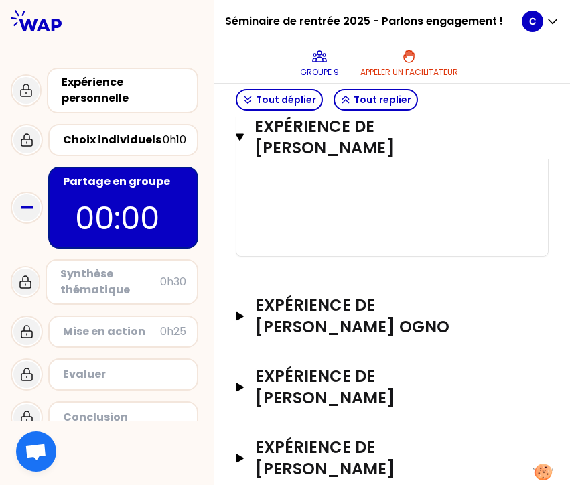
scroll to position [975, 0]
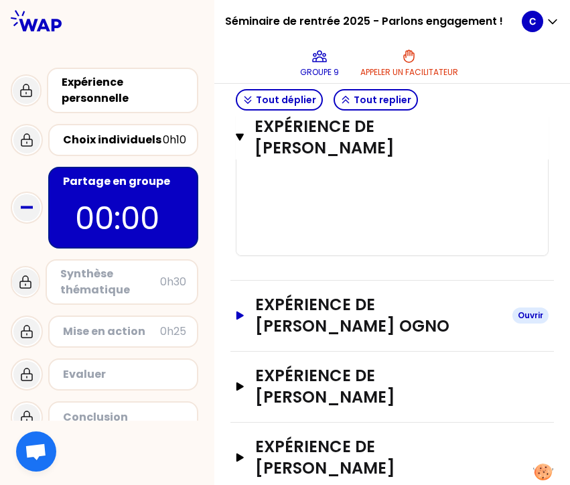
click at [238, 319] on icon "button" at bounding box center [239, 315] width 7 height 8
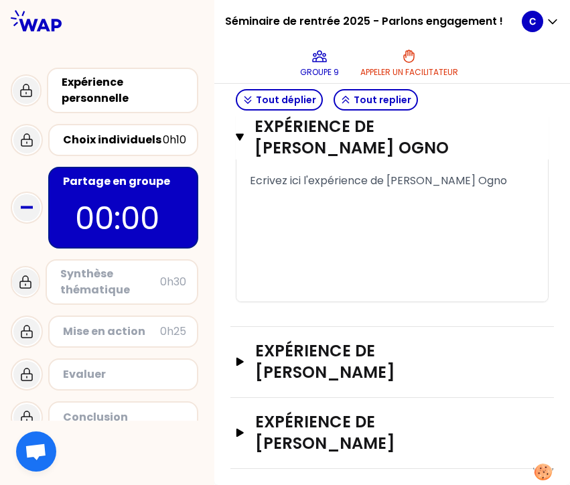
scroll to position [1807, 0]
click at [240, 366] on icon "button" at bounding box center [239, 362] width 7 height 8
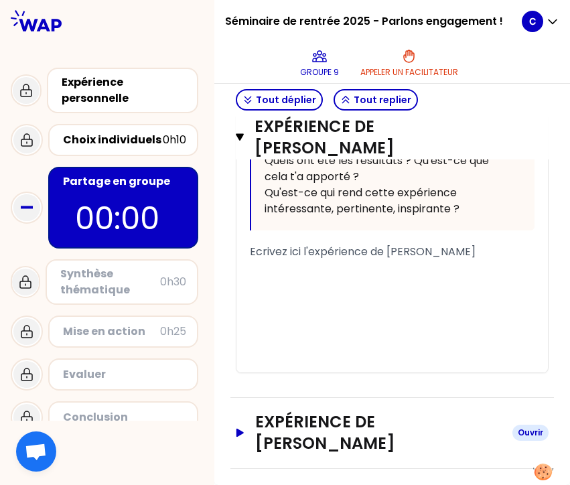
scroll to position [2545, 0]
click at [243, 437] on icon "button" at bounding box center [239, 433] width 11 height 9
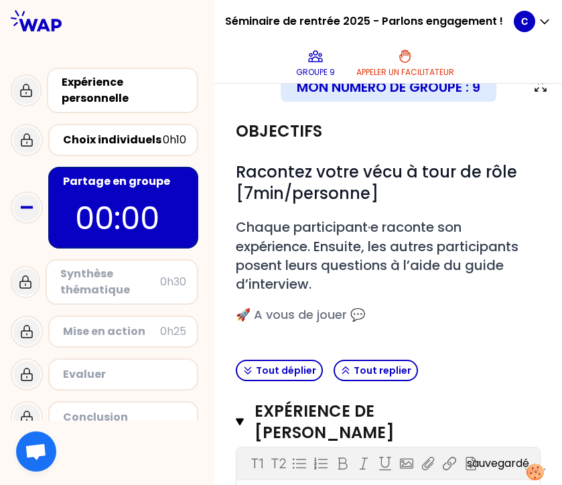
scroll to position [93, 0]
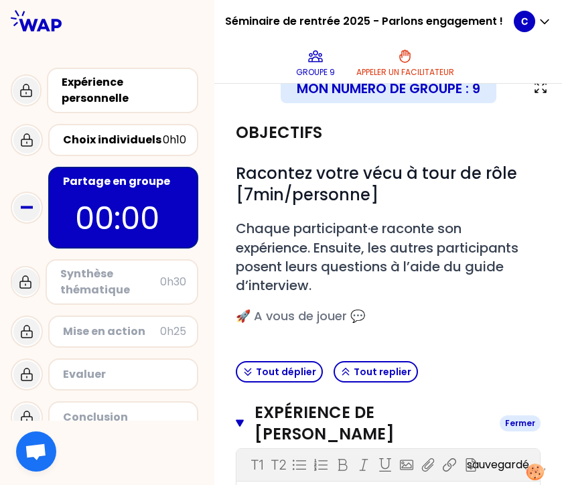
click at [239, 427] on icon "button" at bounding box center [240, 423] width 8 height 11
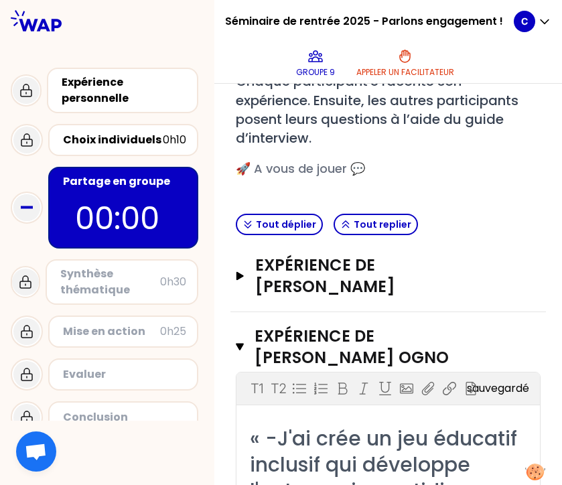
scroll to position [270, 0]
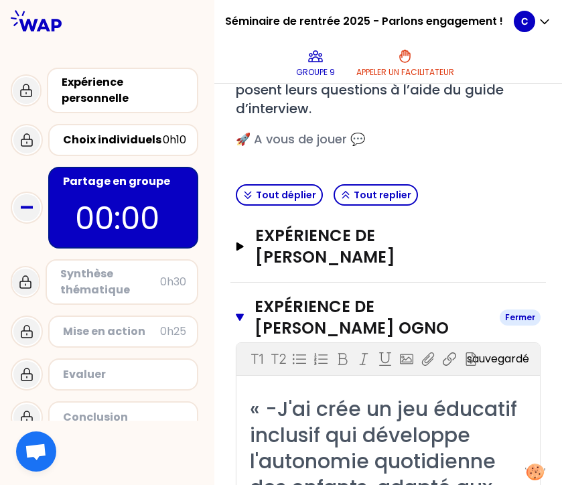
click at [237, 313] on icon "button" at bounding box center [240, 317] width 8 height 11
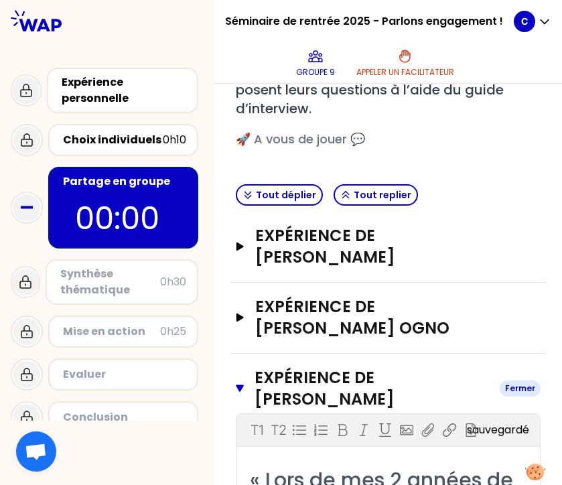
click at [243, 383] on button "Expérience de [PERSON_NAME]" at bounding box center [388, 388] width 305 height 43
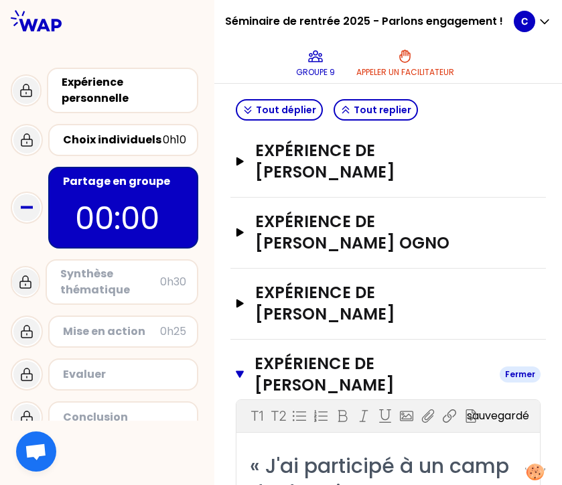
click at [242, 353] on button "Expérience de [PERSON_NAME] Fermer" at bounding box center [388, 374] width 305 height 43
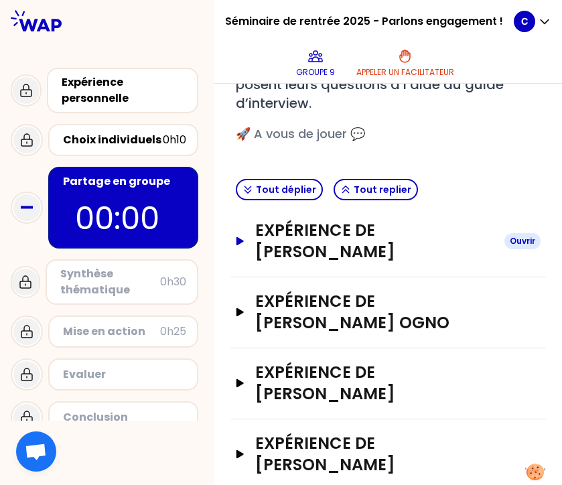
scroll to position [275, 0]
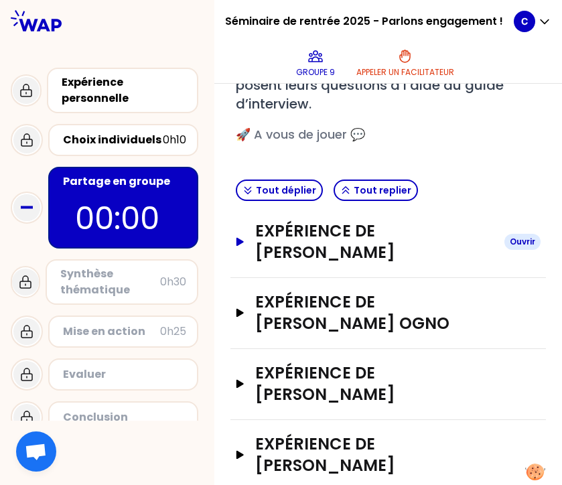
click at [240, 241] on icon "button" at bounding box center [239, 242] width 7 height 8
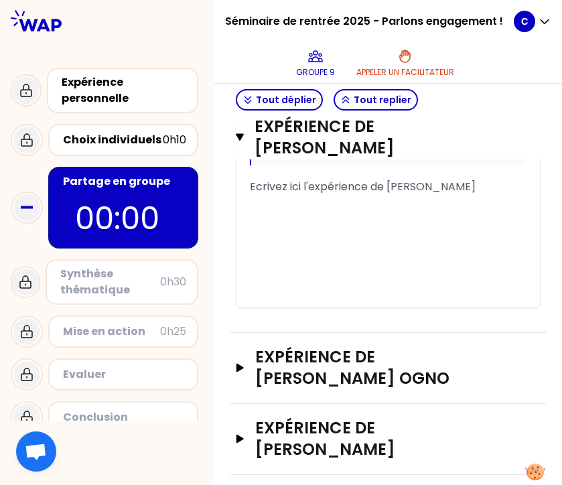
scroll to position [974, 0]
click at [356, 194] on span "Ecrivez ici l'expérience de [PERSON_NAME]" at bounding box center [363, 185] width 226 height 15
click at [300, 210] on div "﻿" at bounding box center [388, 202] width 277 height 16
click at [258, 226] on div "﻿" at bounding box center [388, 218] width 277 height 16
click at [260, 210] on div "﻿" at bounding box center [388, 202] width 277 height 16
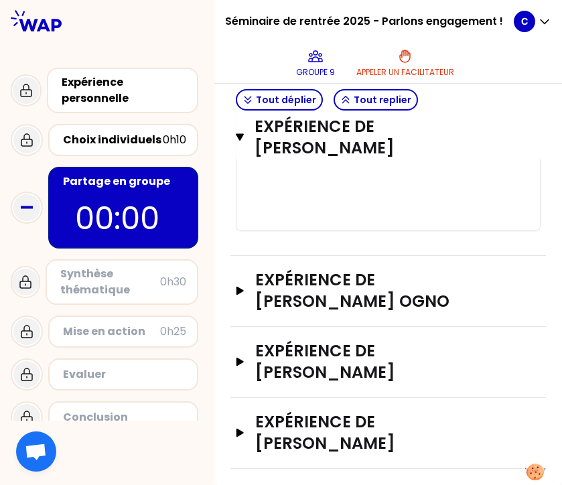
scroll to position [1055, 0]
click at [128, 214] on p "00:00" at bounding box center [123, 218] width 96 height 47
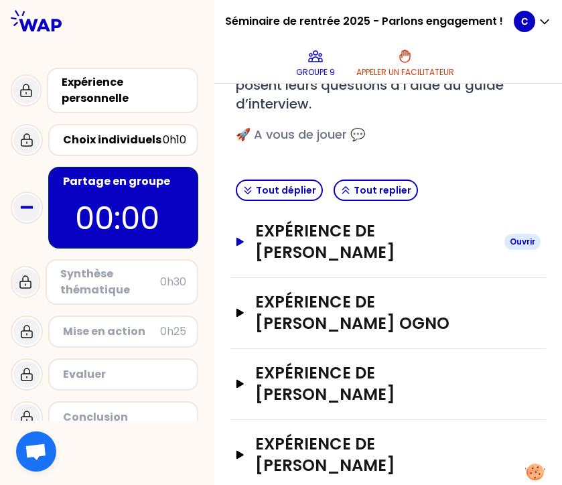
click at [238, 242] on icon "button" at bounding box center [239, 242] width 7 height 8
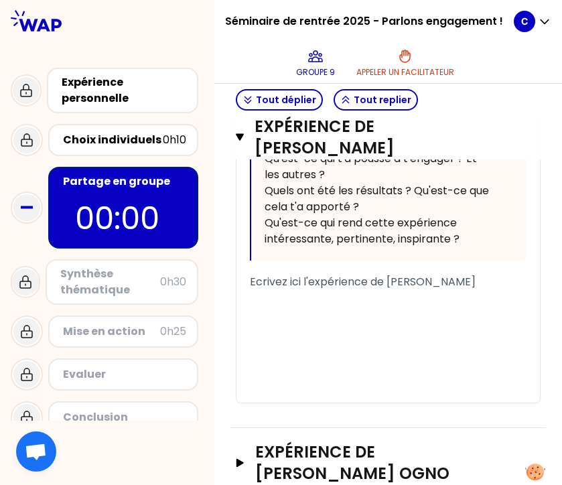
scroll to position [895, 0]
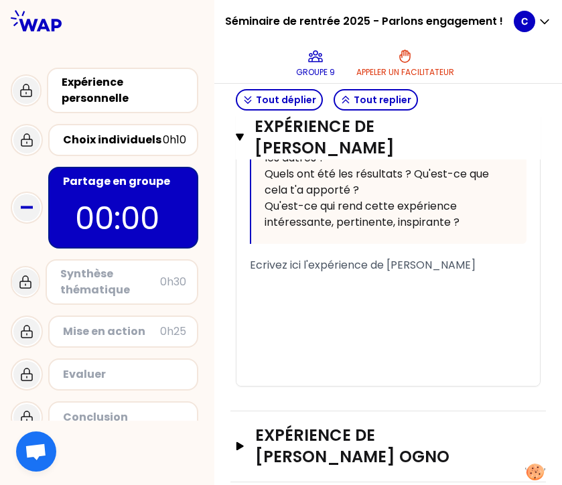
click at [281, 289] on div "﻿" at bounding box center [388, 281] width 277 height 16
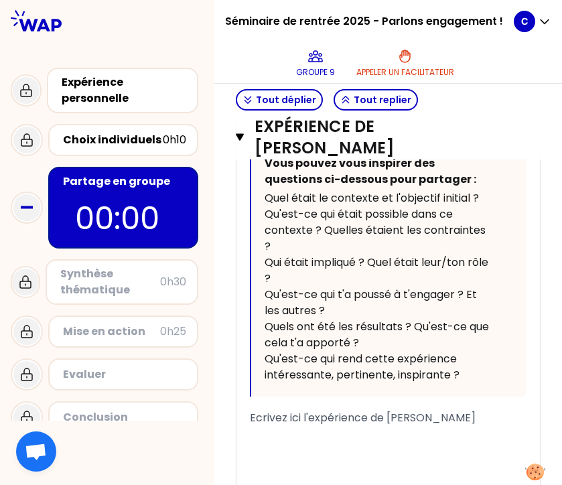
scroll to position [741, 0]
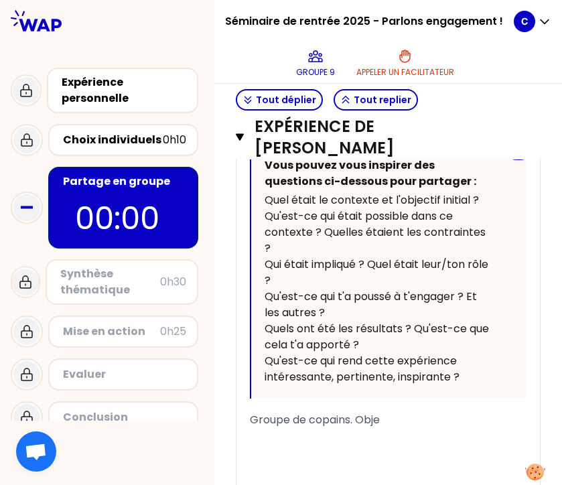
click at [464, 256] on span "Qu'est-ce qui était possible dans ce contexte ? Quelles étaient les contraintes…" at bounding box center [376, 232] width 224 height 48
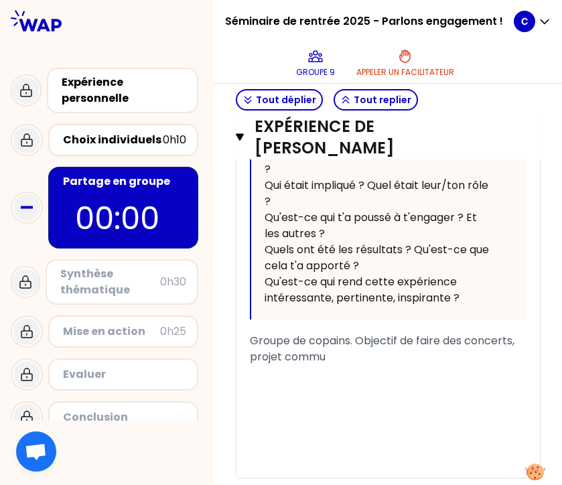
scroll to position [814, 0]
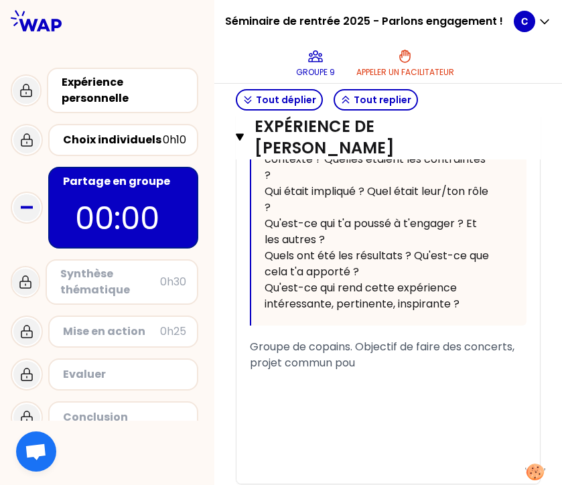
click at [361, 216] on div "Qui était impliqué ? Quel était leur/ton rôle ?" at bounding box center [376, 199] width 224 height 32
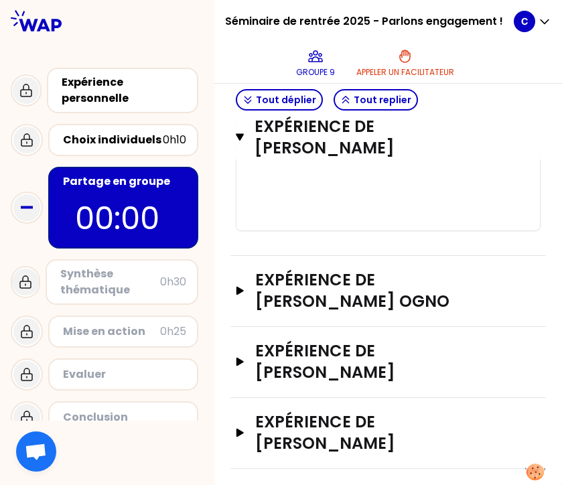
scroll to position [1312, 0]
click at [303, 366] on h3 "Expérience de [PERSON_NAME]" at bounding box center [374, 361] width 238 height 43
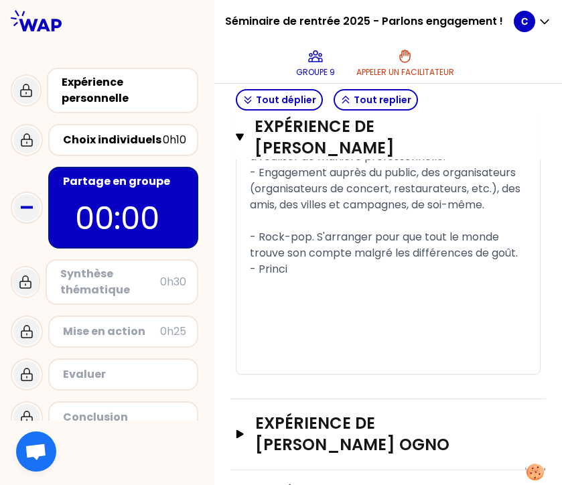
scroll to position [1340, 0]
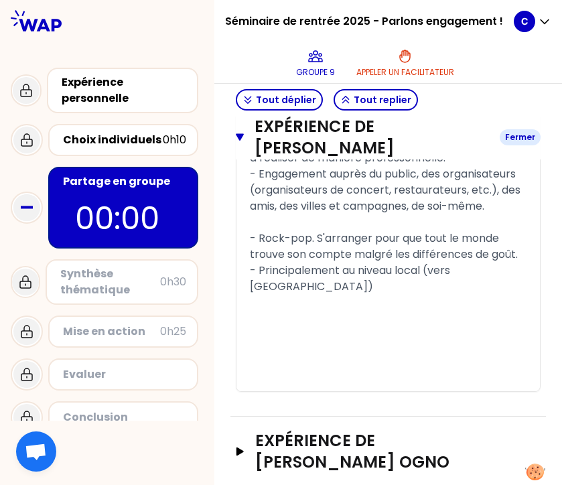
click at [242, 138] on icon "button" at bounding box center [240, 137] width 8 height 7
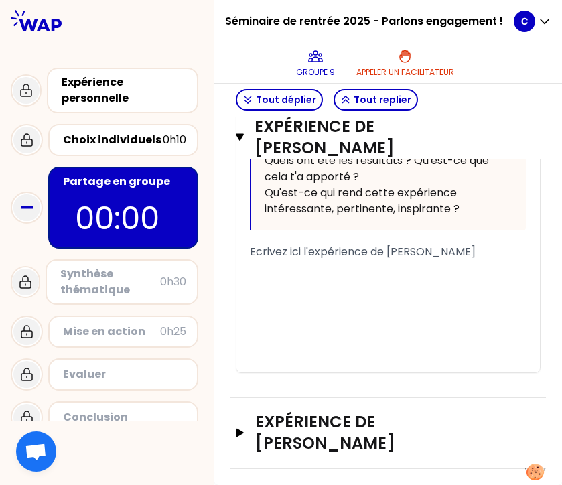
click at [242, 138] on div "« Lors de mes 2 années de BTS nous avons créer un groupe avec une de mes camara…" at bounding box center [387, 29] width 303 height 686
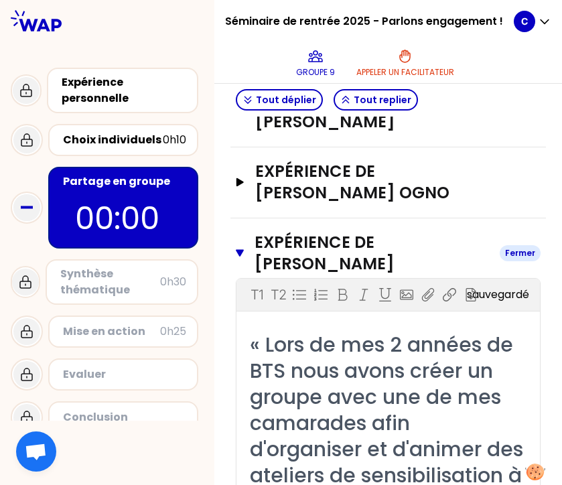
click at [240, 250] on icon "button" at bounding box center [240, 253] width 8 height 7
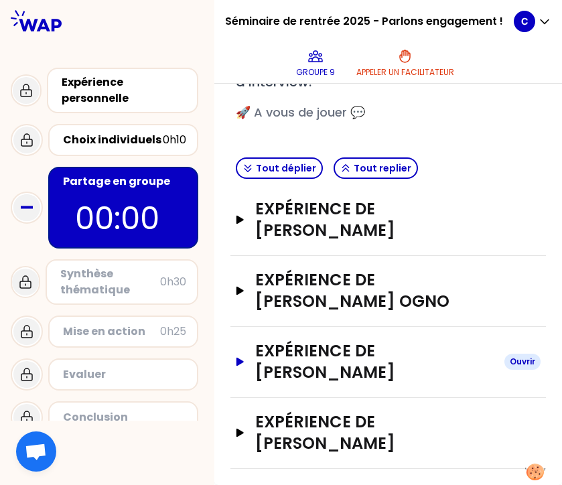
scroll to position [275, 0]
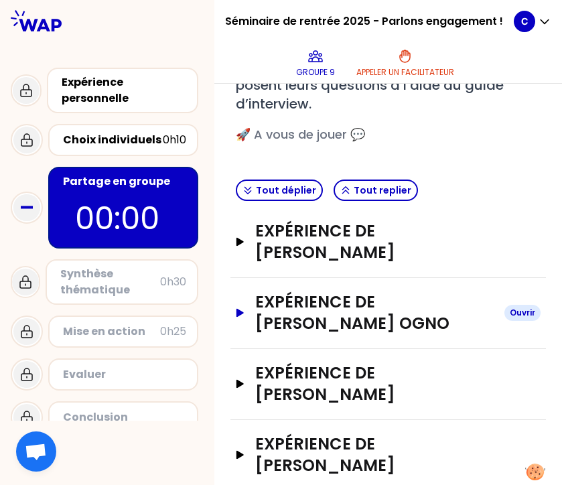
click at [240, 311] on icon "button" at bounding box center [239, 313] width 7 height 8
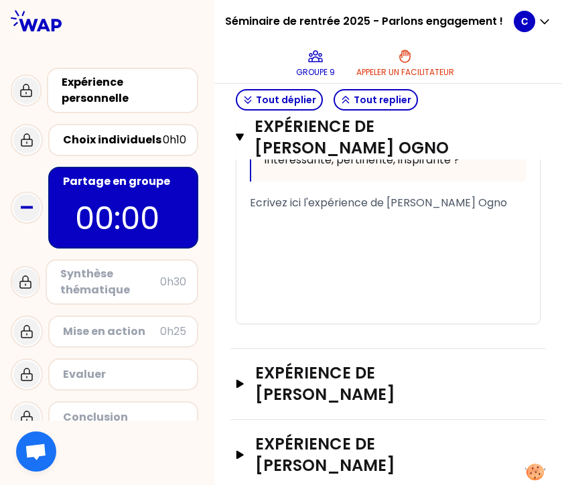
scroll to position [0, 0]
click at [238, 144] on button "Expérience de [PERSON_NAME] [PERSON_NAME]" at bounding box center [388, 137] width 305 height 43
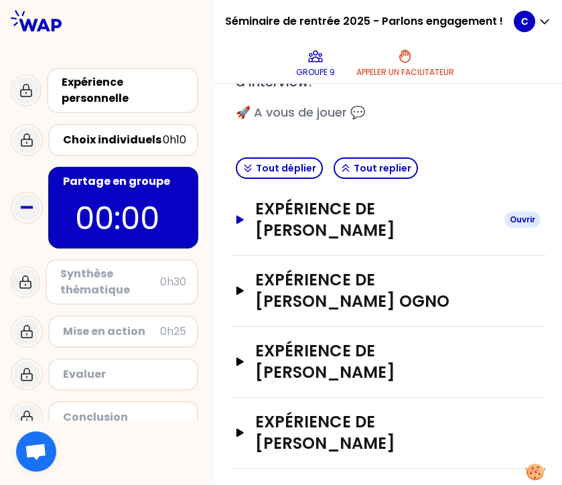
click at [324, 242] on div "Mon numéro de groupe : 9 Objectifs # Racontez votre vécu à tour de rôle [7min/p…" at bounding box center [388, 284] width 348 height 401
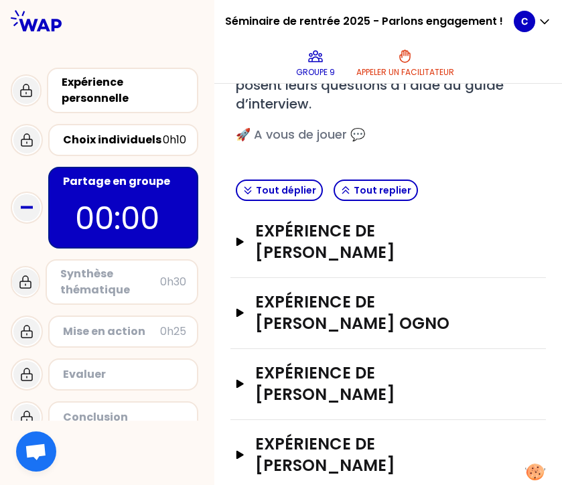
click at [234, 373] on div "Expérience de [PERSON_NAME]" at bounding box center [387, 384] width 315 height 71
click at [247, 374] on button "Expérience de [PERSON_NAME]" at bounding box center [388, 383] width 305 height 43
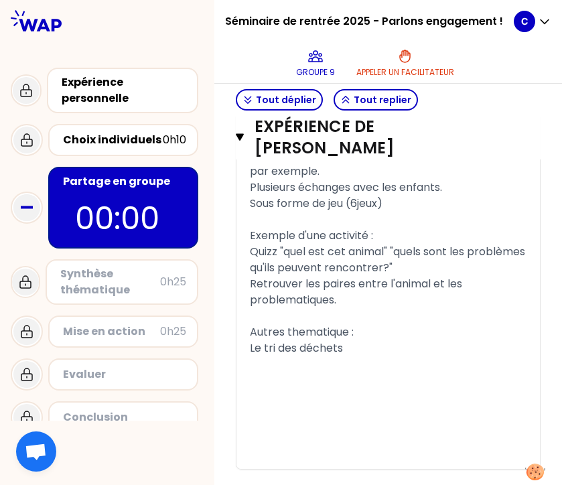
scroll to position [1324, 0]
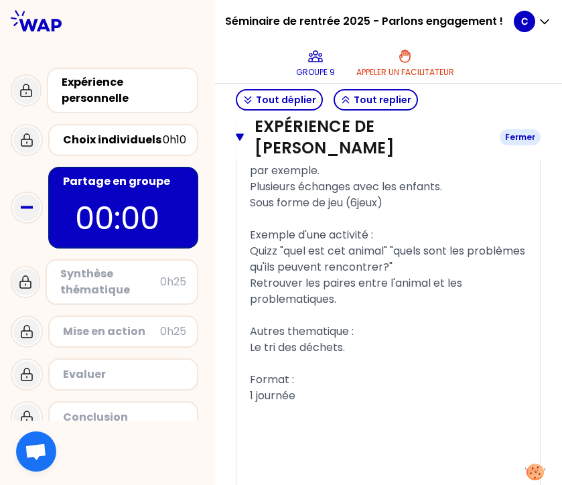
click at [239, 134] on icon "button" at bounding box center [240, 137] width 8 height 7
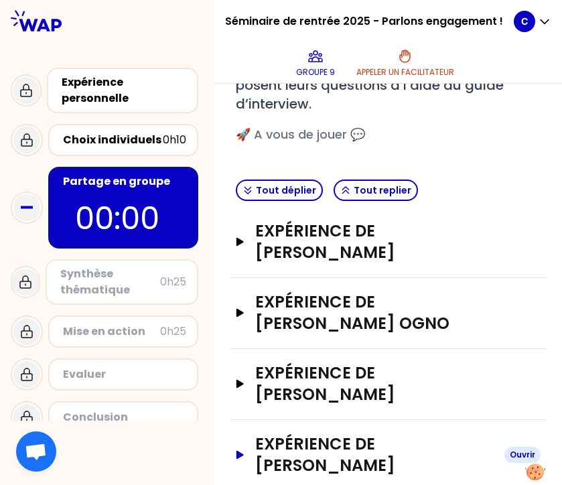
click at [242, 451] on icon "button" at bounding box center [239, 455] width 7 height 8
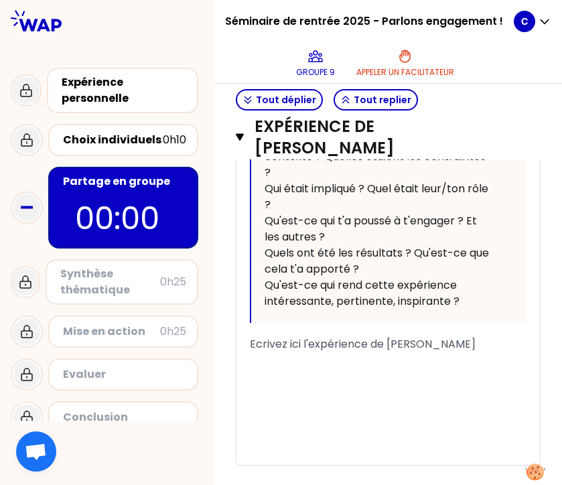
scroll to position [950, 0]
click at [331, 353] on div "﻿" at bounding box center [388, 361] width 277 height 16
click at [377, 353] on div "camps de 2 jours pour" at bounding box center [388, 361] width 277 height 16
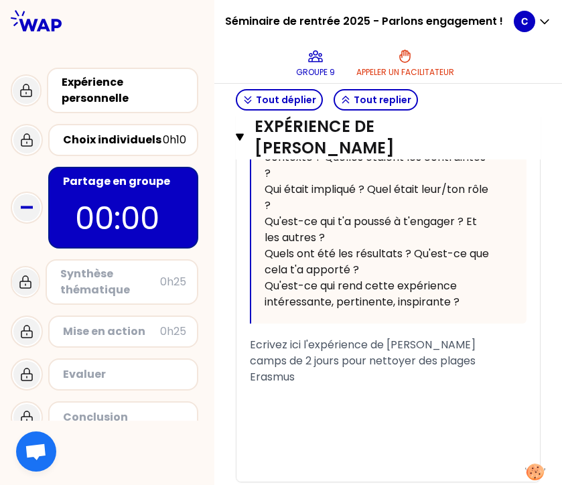
click at [275, 385] on div "﻿" at bounding box center [388, 393] width 277 height 16
click at [496, 353] on div "camps de 2 jours pour nettoyer des plages" at bounding box center [388, 361] width 277 height 16
click at [374, 385] on div "﻿" at bounding box center [388, 393] width 277 height 16
click at [312, 353] on span "camps de 2 jours pour nettoyer des plages" at bounding box center [363, 360] width 226 height 15
click at [429, 385] on div "participer a plusieurs sessions," at bounding box center [388, 393] width 277 height 16
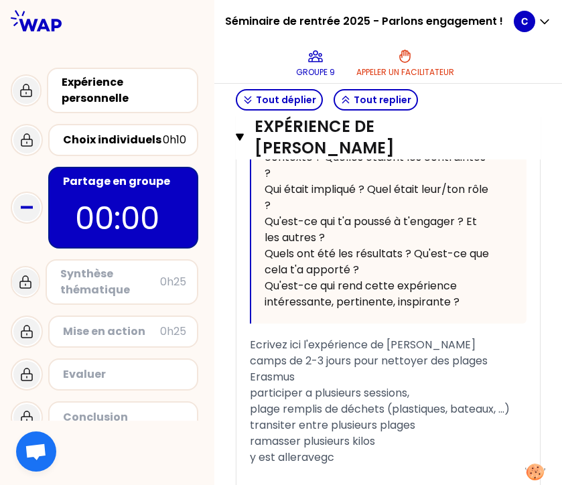
click at [303, 449] on span "y est alleravegc" at bounding box center [292, 456] width 84 height 15
click at [360, 449] on div "y est aller avegc" at bounding box center [388, 457] width 277 height 16
click at [331, 449] on span "y est aller aveg ses" at bounding box center [300, 456] width 100 height 15
click at [356, 465] on div "﻿" at bounding box center [388, 473] width 277 height 16
click at [247, 451] on div "« J'ai participé à un camp de deux jours pour nettoyer des plages qui était gra…" at bounding box center [387, 201] width 303 height 688
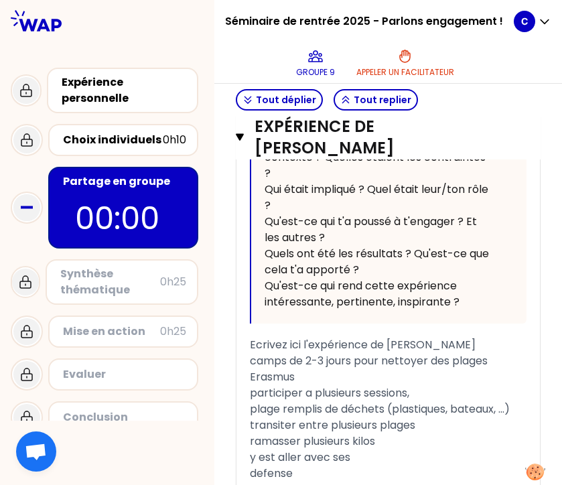
click at [251, 465] on span "defense" at bounding box center [271, 472] width 43 height 15
click at [365, 465] on div "ONG sur la defense" at bounding box center [388, 473] width 277 height 16
click at [380, 449] on div "y est aller avec ses" at bounding box center [388, 457] width 277 height 16
click at [430, 465] on div "ONG sur la defense de la baleine" at bounding box center [388, 473] width 277 height 16
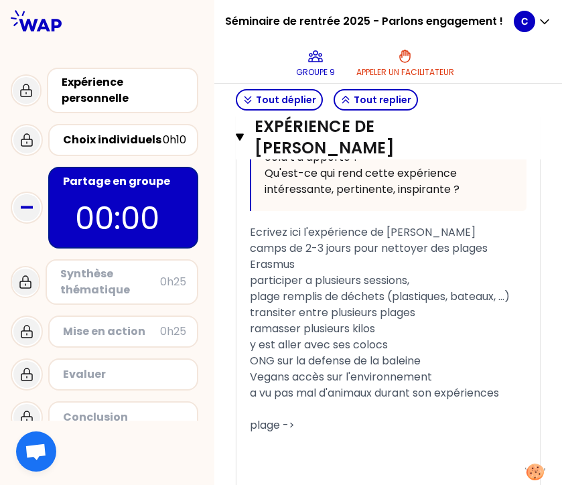
click at [244, 405] on div "« J'ai participé à un camp de deux jours pour nettoyer des plages qui était gra…" at bounding box center [387, 121] width 303 height 753
click at [250, 417] on span "plage ->" at bounding box center [272, 424] width 45 height 15
click at [356, 417] on div "sur une plage ->" at bounding box center [388, 425] width 277 height 16
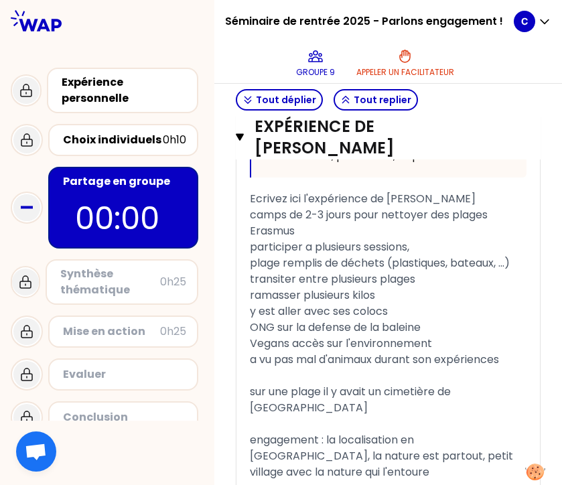
scroll to position [1207, 0]
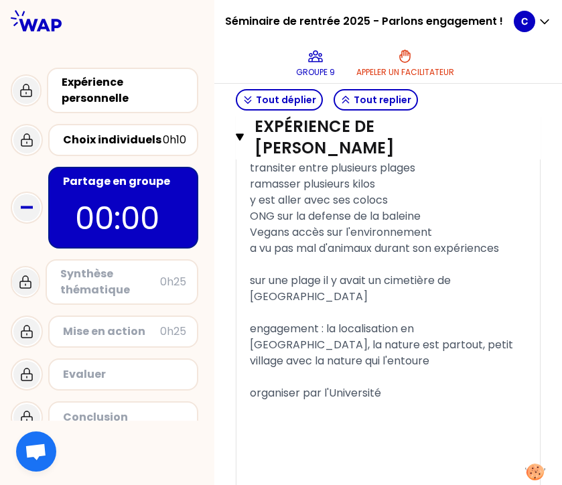
click at [414, 385] on div "organiser par l'Université" at bounding box center [388, 393] width 277 height 16
click at [250, 385] on span "organiser par l'Université" at bounding box center [315, 392] width 131 height 15
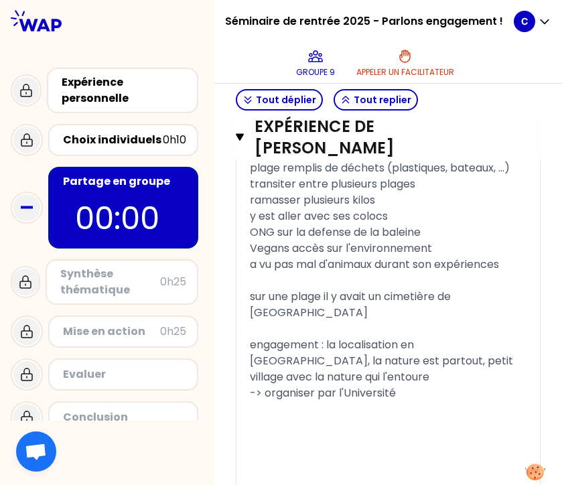
click at [282, 433] on div "﻿" at bounding box center [388, 441] width 277 height 16
click at [269, 417] on div "﻿" at bounding box center [388, 425] width 277 height 16
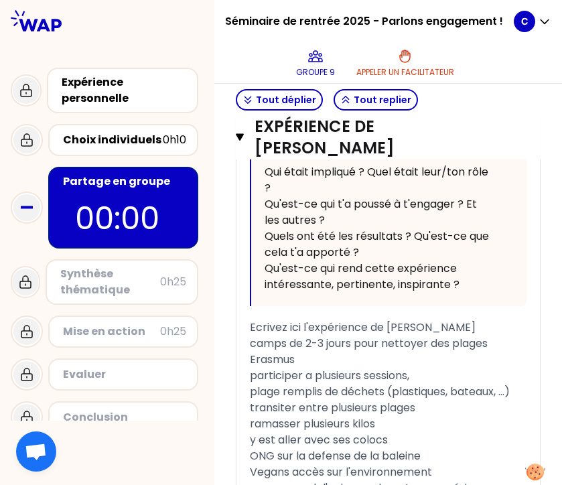
scroll to position [966, 0]
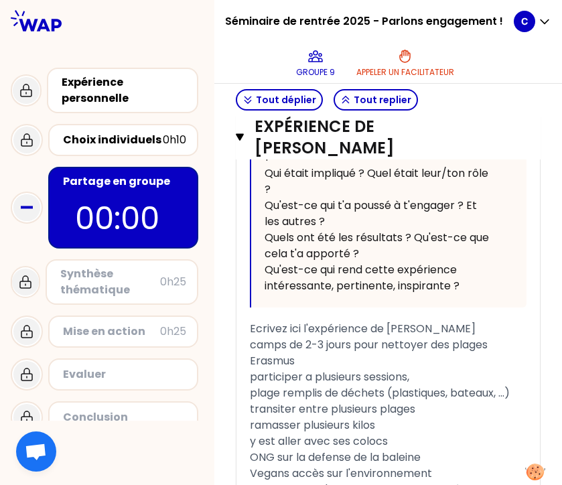
drag, startPoint x: 465, startPoint y: 303, endPoint x: 204, endPoint y: 301, distance: 260.5
click at [204, 301] on div "Séminaire de rentrée 2025 - Parlons engagement ! Groupe 9 Appeler un facilitate…" at bounding box center [281, 242] width 562 height 485
click at [256, 337] on span "camps de 2-3 jours pour nettoyer des plages" at bounding box center [369, 344] width 238 height 15
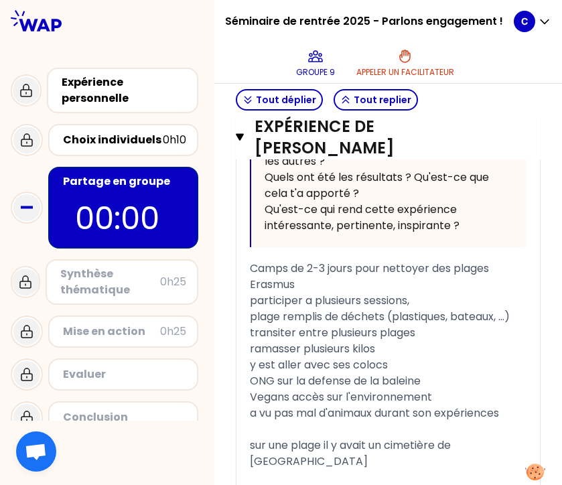
scroll to position [1034, 0]
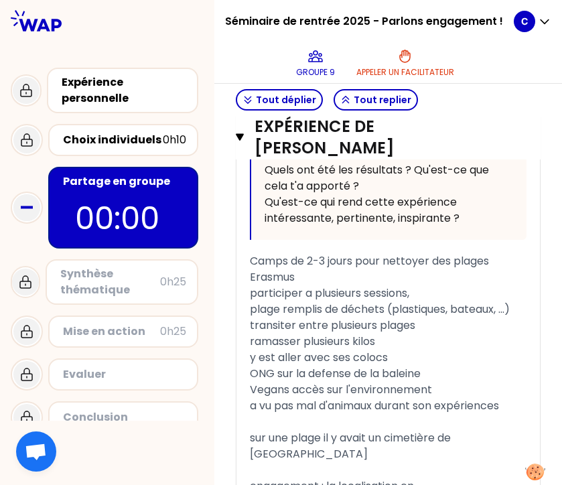
click at [254, 382] on span "Vegans accès sur l'environnement" at bounding box center [341, 389] width 182 height 15
click at [250, 382] on span "Vegans accès sur l'environnement" at bounding box center [341, 389] width 182 height 15
click at [327, 382] on span "Repas Vegans accès sur l'environnement" at bounding box center [359, 389] width 218 height 15
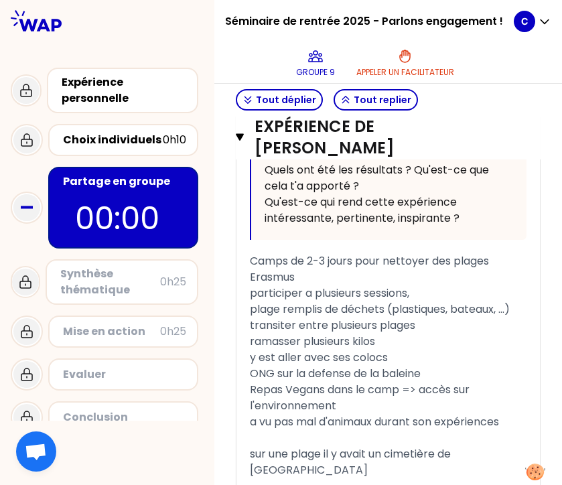
click at [349, 385] on div "Repas Vegans dans le camp => accès sur l'environnement" at bounding box center [388, 398] width 277 height 32
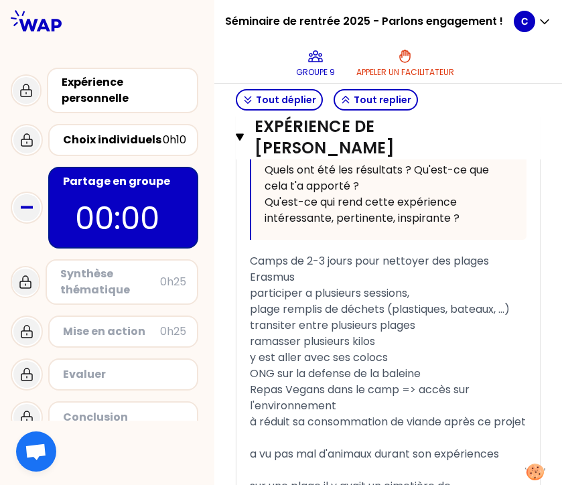
click at [248, 398] on div "« J'ai participé à un camp de deux jours pour nettoyer des plages qui était gra…" at bounding box center [387, 230] width 303 height 913
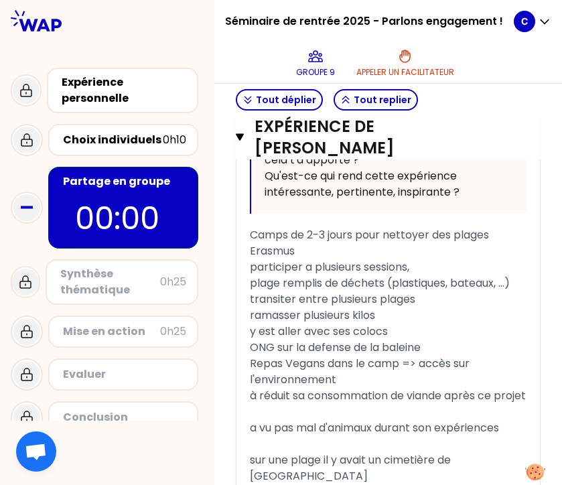
scroll to position [1059, 0]
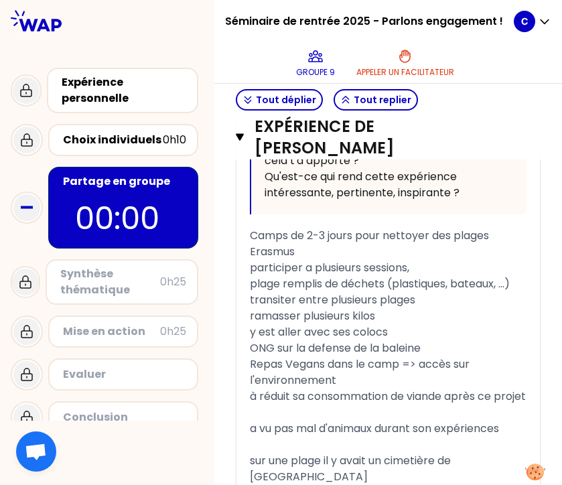
click at [250, 340] on span "ONG sur la defense de la baleine" at bounding box center [335, 347] width 171 height 15
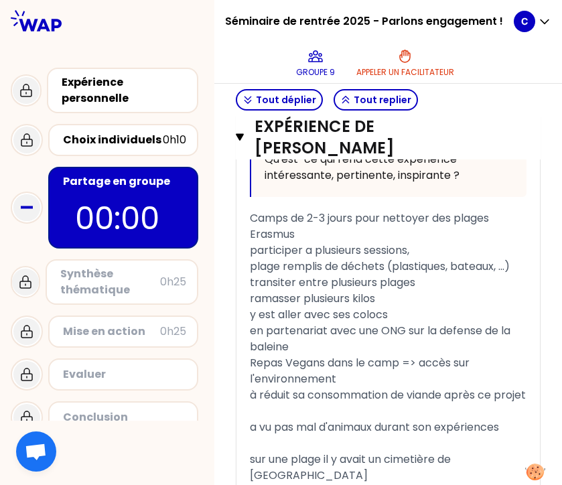
scroll to position [1074, 0]
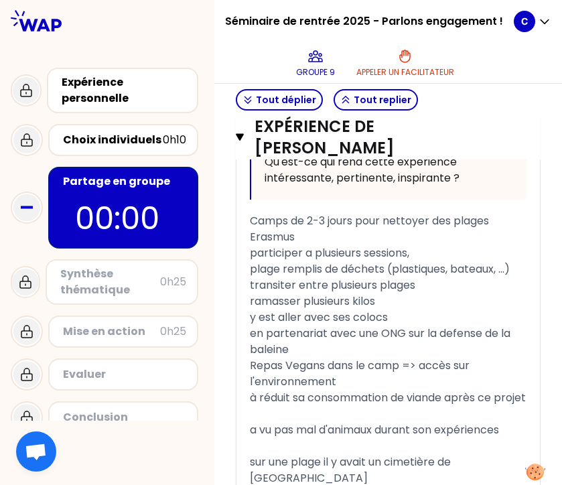
click at [250, 213] on span "Camps de 2-3 jours pour nettoyer des plages" at bounding box center [369, 220] width 239 height 15
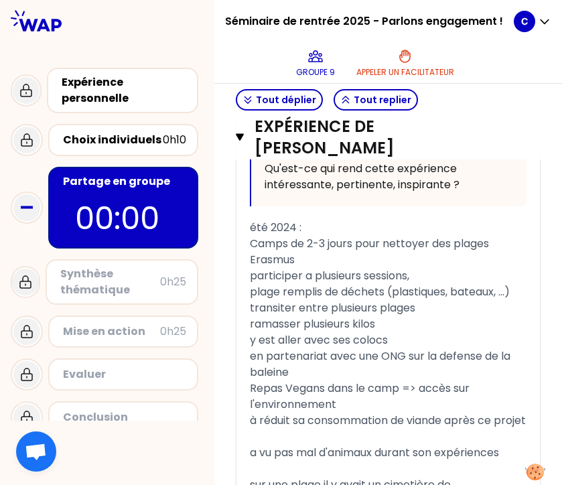
scroll to position [1044, 0]
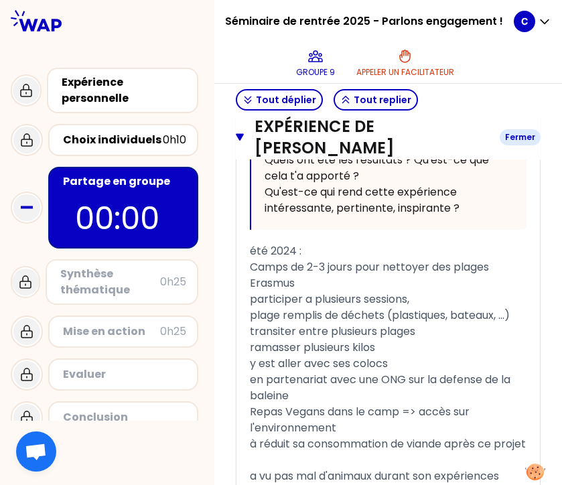
click at [240, 135] on icon "button" at bounding box center [240, 137] width 8 height 7
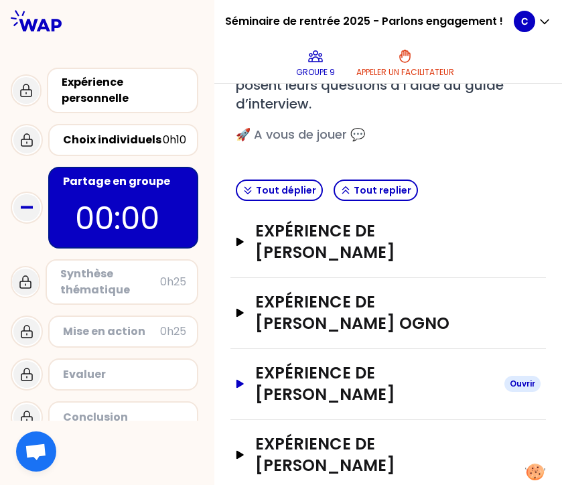
scroll to position [0, 0]
click at [240, 451] on icon "button" at bounding box center [239, 455] width 7 height 8
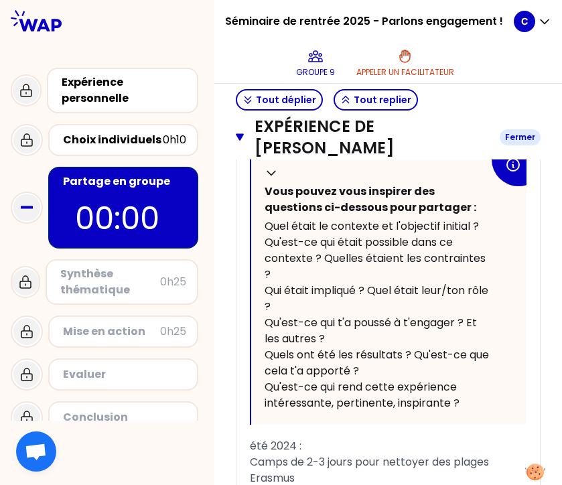
click at [240, 137] on icon "button" at bounding box center [240, 137] width 8 height 7
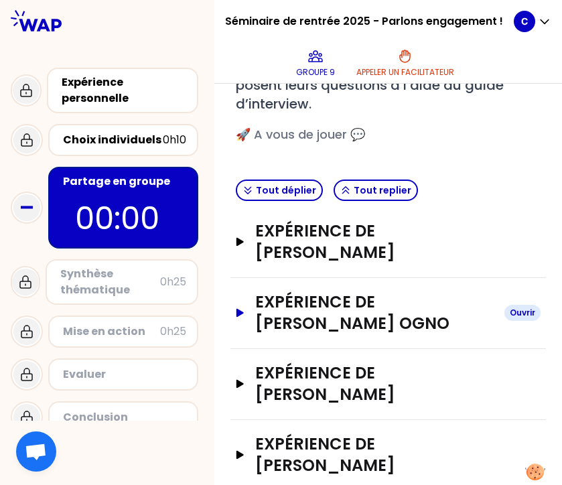
click at [240, 311] on icon "button" at bounding box center [239, 313] width 7 height 8
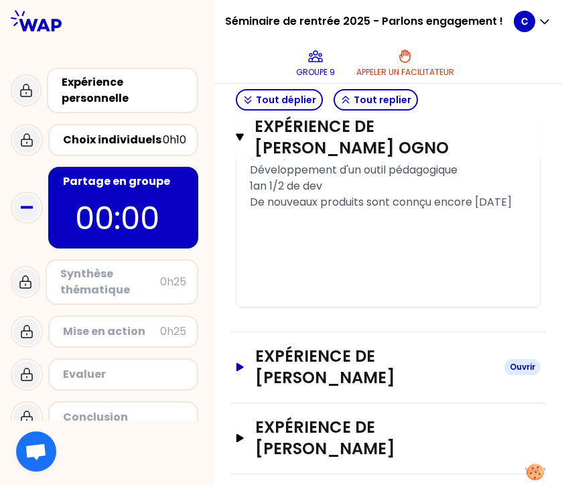
scroll to position [1187, 0]
click at [244, 372] on icon "button" at bounding box center [239, 368] width 11 height 9
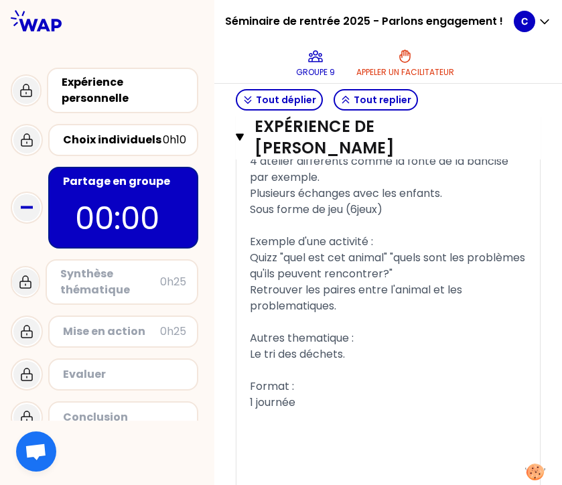
scroll to position [2216, 0]
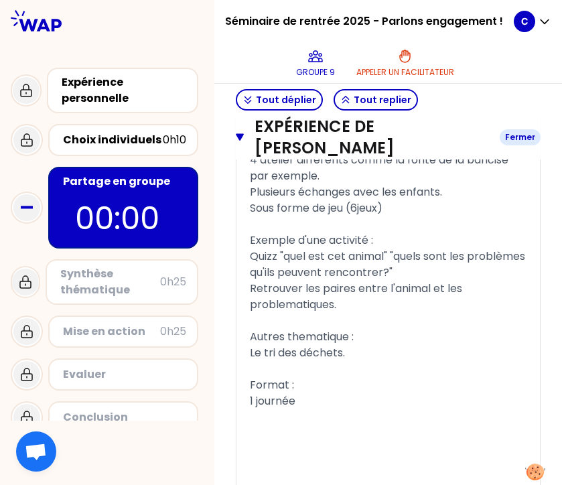
click at [237, 132] on icon "button" at bounding box center [240, 137] width 8 height 11
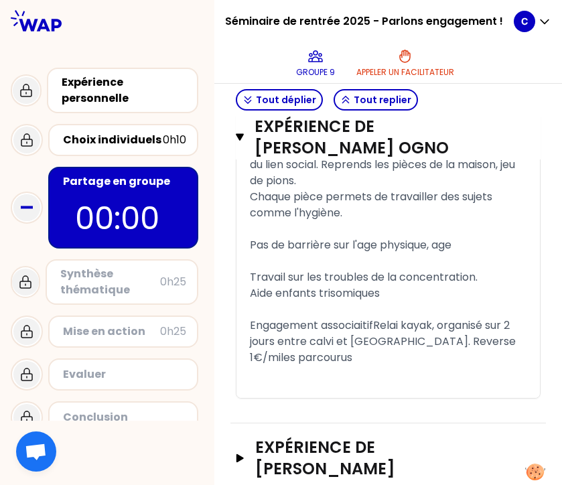
scroll to position [1544, 0]
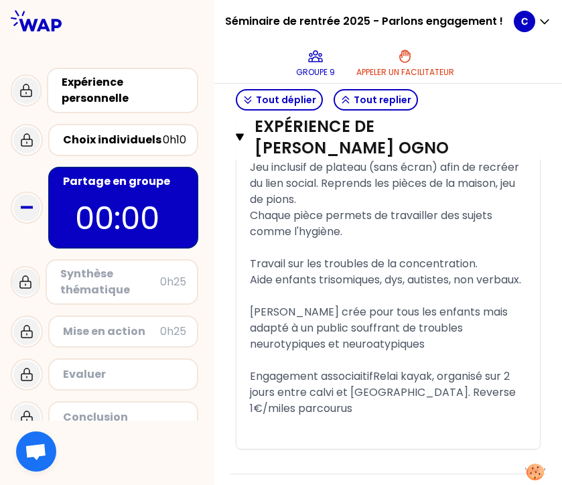
click at [239, 137] on icon "button" at bounding box center [240, 137] width 8 height 7
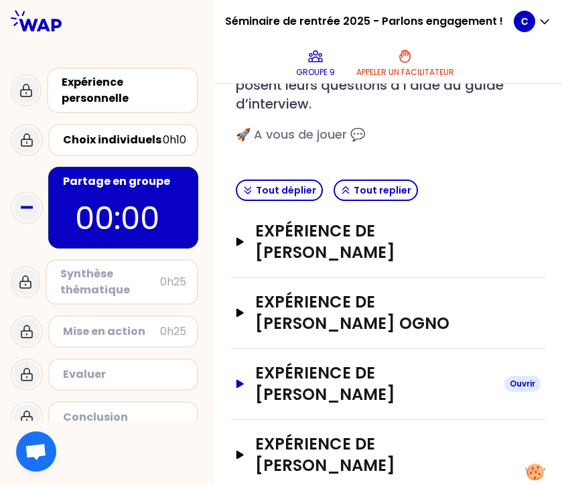
scroll to position [0, 0]
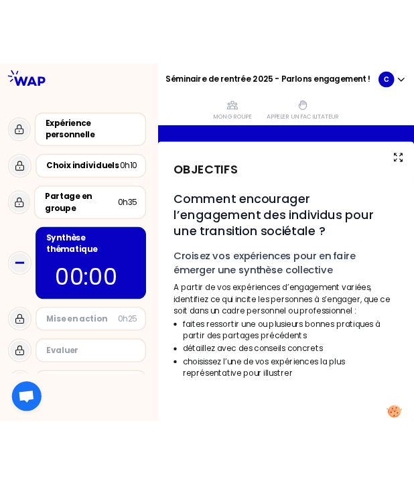
scroll to position [54, 0]
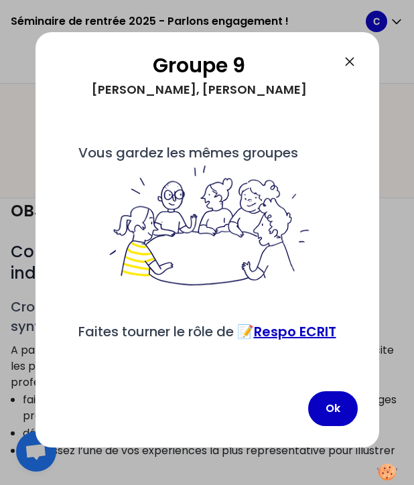
click at [352, 62] on icon at bounding box center [349, 62] width 16 height 16
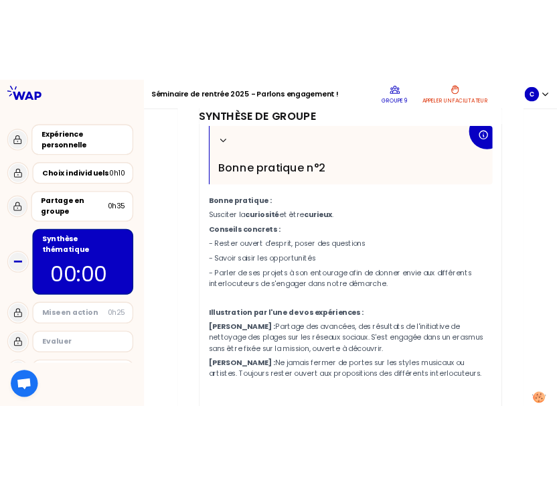
scroll to position [909, 0]
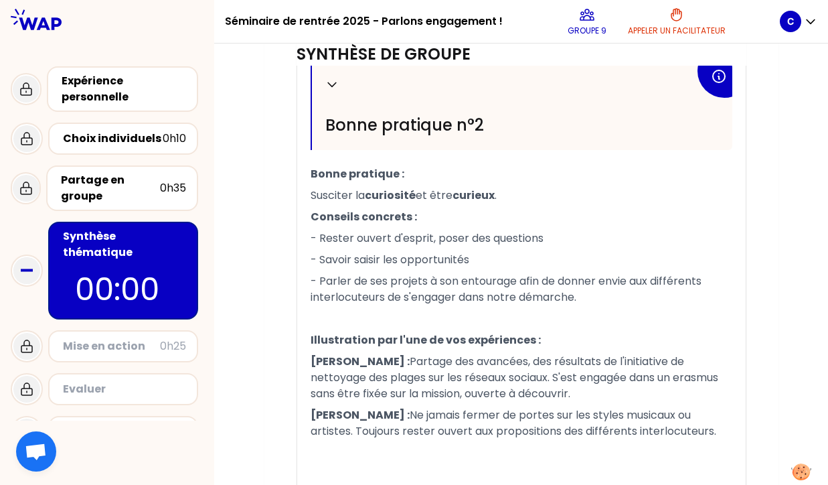
click at [613, 365] on div "Mon numéro de groupe : 9 Objectifs # Comment encourager l’engagement des indivi…" at bounding box center [521, 264] width 614 height 441
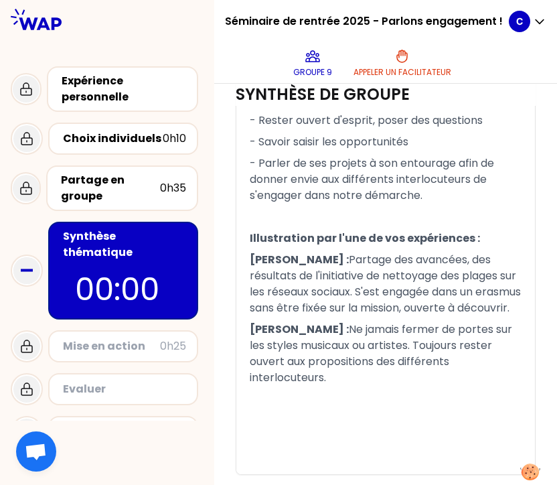
scroll to position [1157, 0]
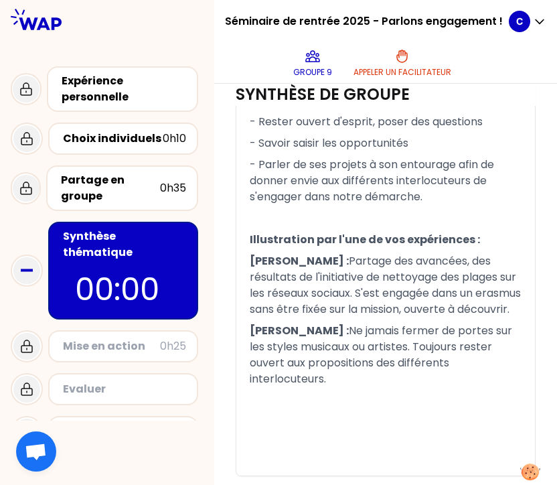
click at [325, 390] on p "﻿" at bounding box center [386, 400] width 272 height 21
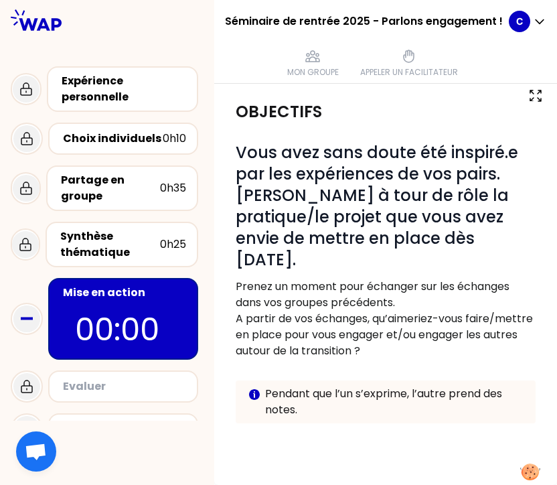
scroll to position [63, 0]
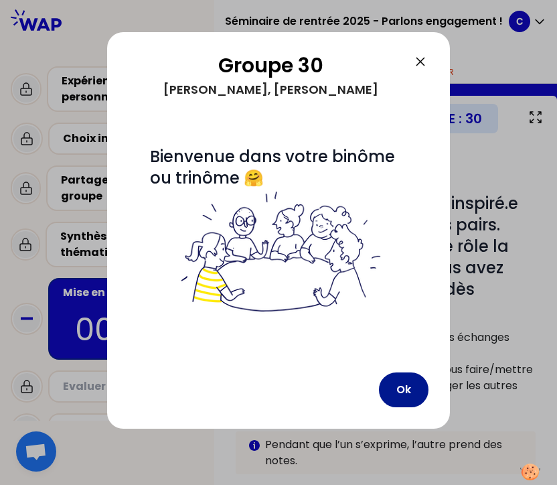
click at [402, 390] on button "Ok" at bounding box center [404, 389] width 50 height 35
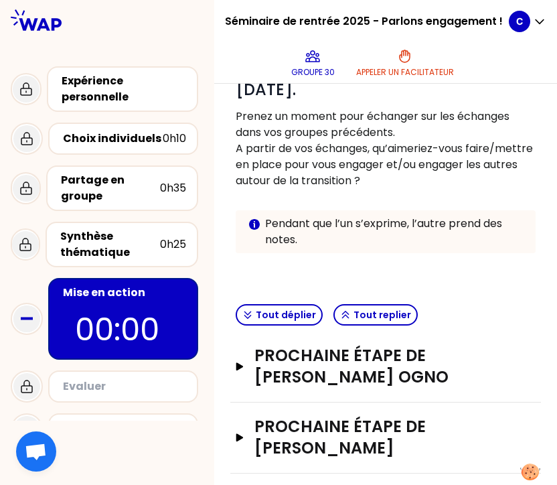
scroll to position [293, 0]
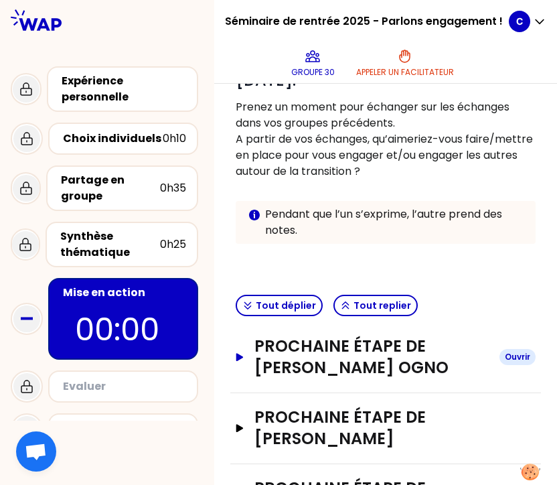
click at [241, 353] on icon "button" at bounding box center [239, 357] width 7 height 8
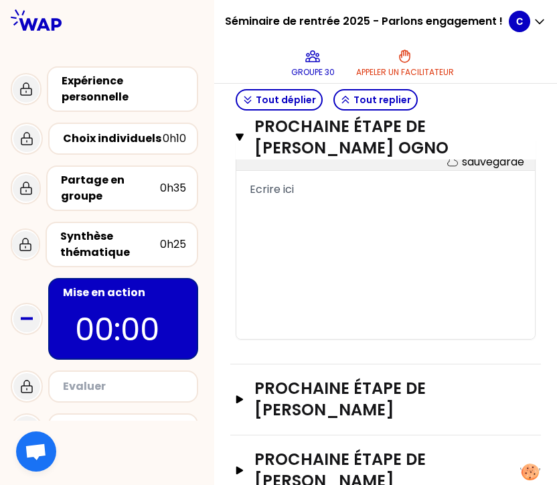
scroll to position [540, 0]
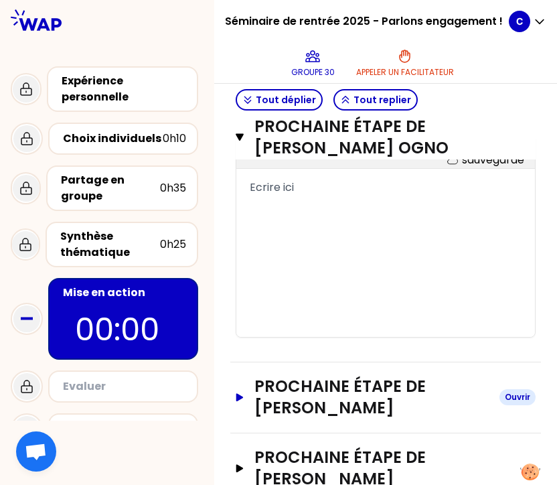
click at [243, 393] on icon "button" at bounding box center [239, 397] width 7 height 8
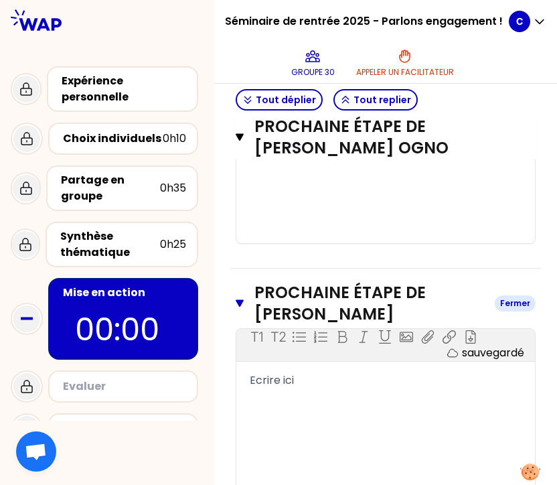
click at [239, 300] on icon "button" at bounding box center [240, 303] width 8 height 7
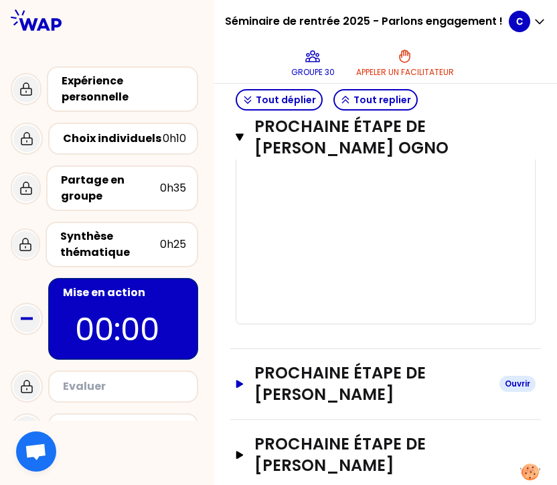
scroll to position [0, 0]
click at [239, 380] on icon "button" at bounding box center [239, 384] width 7 height 8
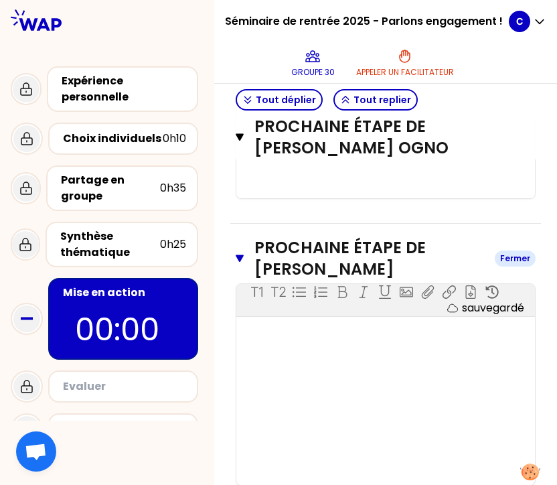
scroll to position [676, 0]
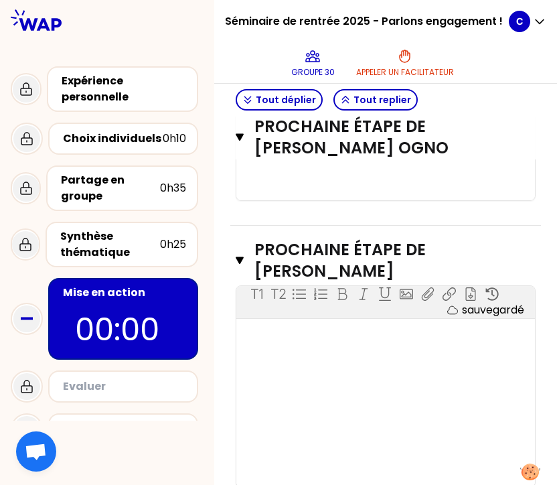
click at [363, 329] on div "﻿" at bounding box center [386, 337] width 272 height 16
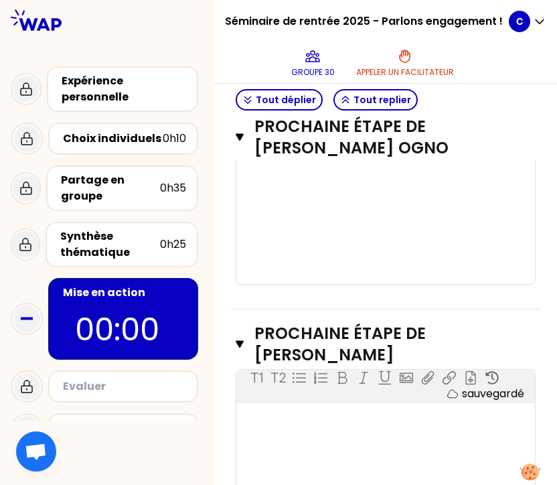
click at [346, 208] on div "T1 T2 Exporter sauvegardé ﻿" at bounding box center [385, 183] width 299 height 201
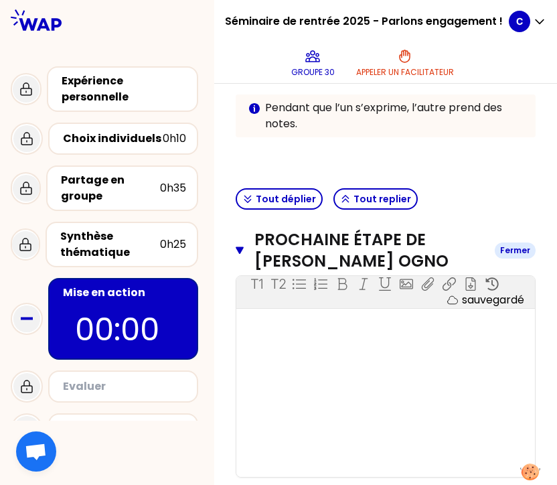
scroll to position [390, 0]
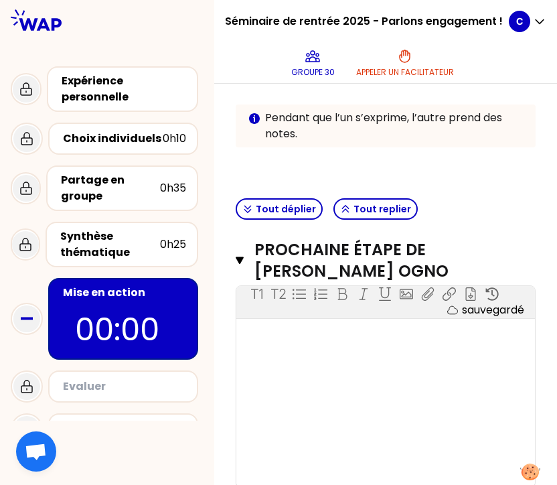
click at [264, 304] on div "T1 T2 Exporter sauvegardé ﻿" at bounding box center [385, 386] width 299 height 201
click at [264, 328] on div "T1 T2 Exporter sauvegardé ﻿" at bounding box center [385, 386] width 299 height 201
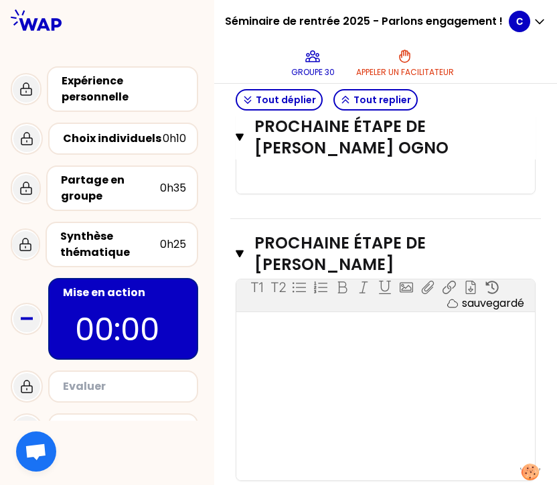
scroll to position [692, 0]
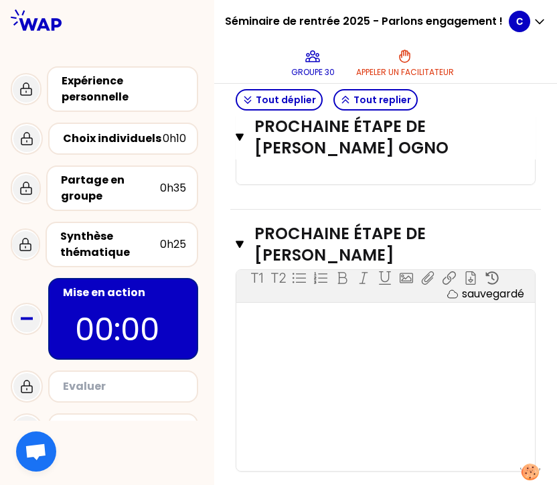
click at [285, 313] on div "﻿" at bounding box center [386, 321] width 272 height 16
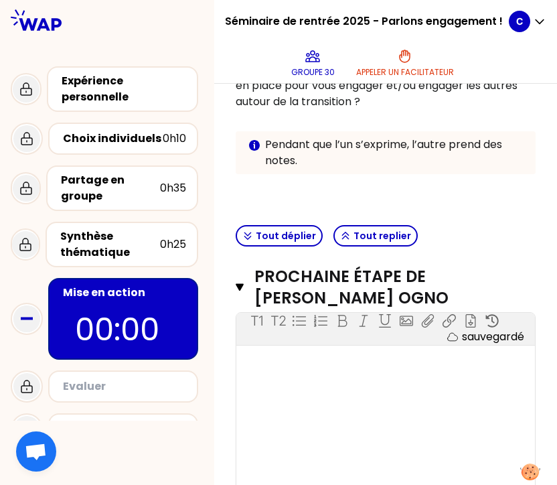
scroll to position [328, 0]
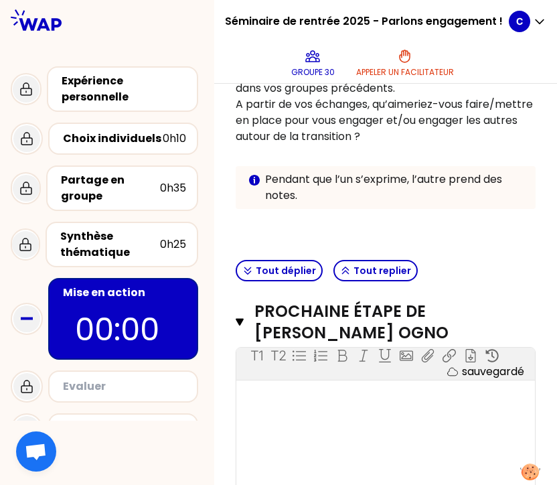
click at [291, 392] on div "T1 T2 Exporter sauvegardé ﻿" at bounding box center [385, 448] width 299 height 201
click at [297, 391] on div "﻿" at bounding box center [386, 399] width 272 height 16
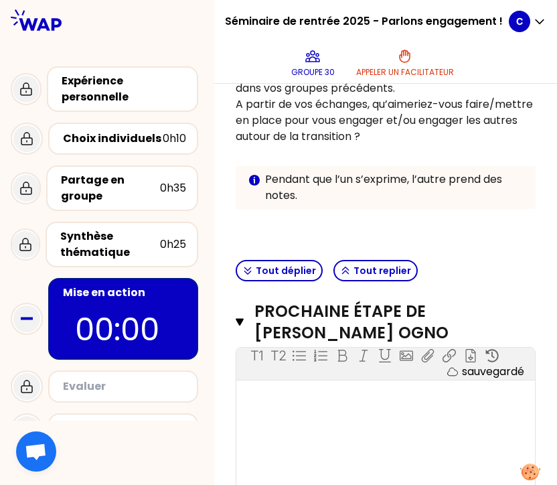
click at [297, 391] on div "﻿" at bounding box center [386, 399] width 272 height 16
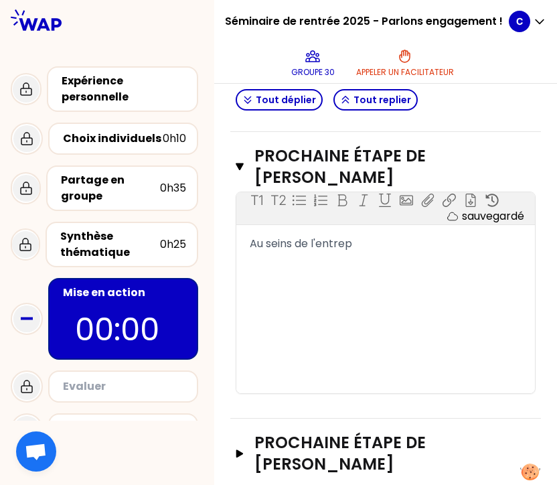
scroll to position [769, 0]
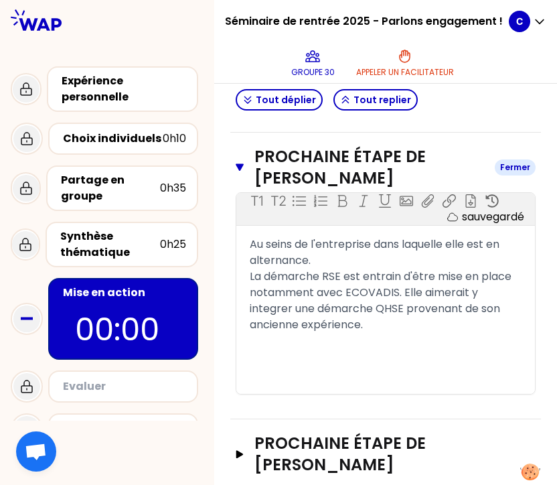
click at [239, 164] on icon "button" at bounding box center [240, 167] width 8 height 7
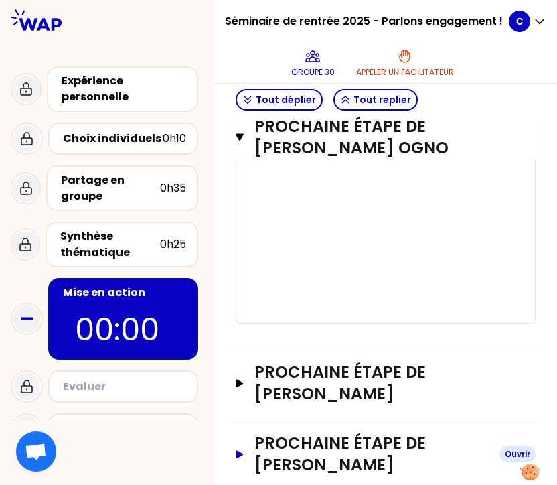
click at [240, 450] on icon "button" at bounding box center [239, 454] width 11 height 8
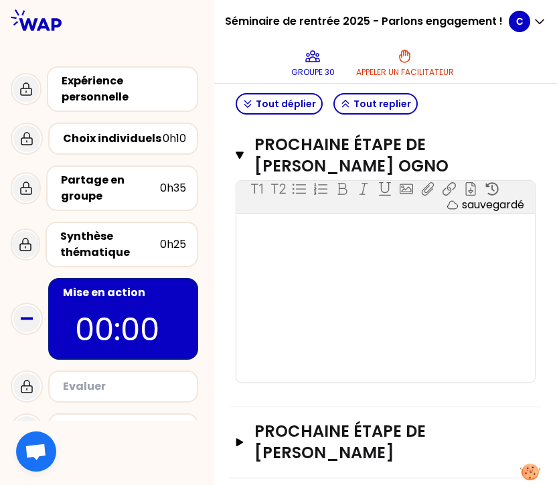
scroll to position [457, 0]
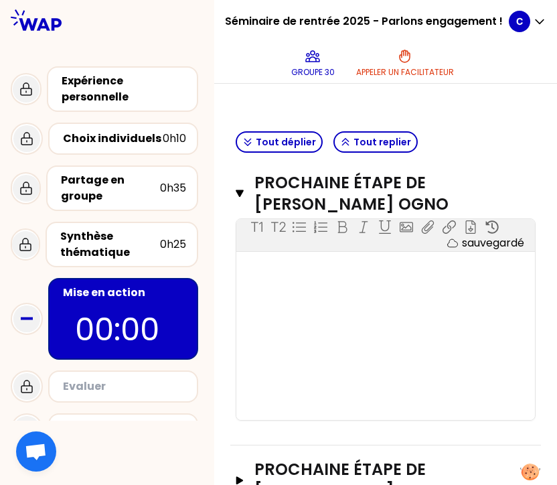
click at [269, 269] on div "T1 T2 Exporter sauvegardé ﻿" at bounding box center [385, 319] width 299 height 201
click at [273, 262] on div "﻿" at bounding box center [386, 270] width 272 height 16
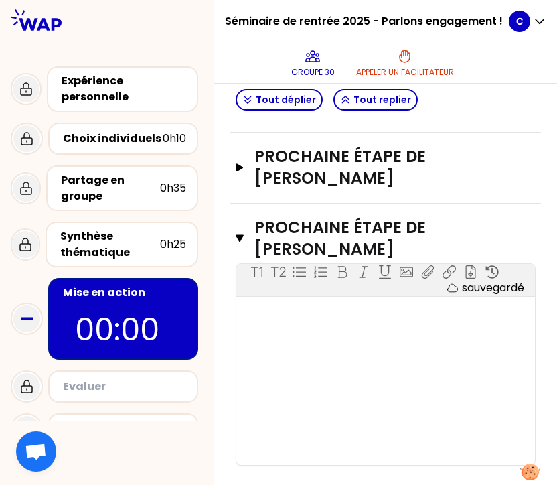
click at [274, 307] on div "﻿" at bounding box center [386, 315] width 272 height 16
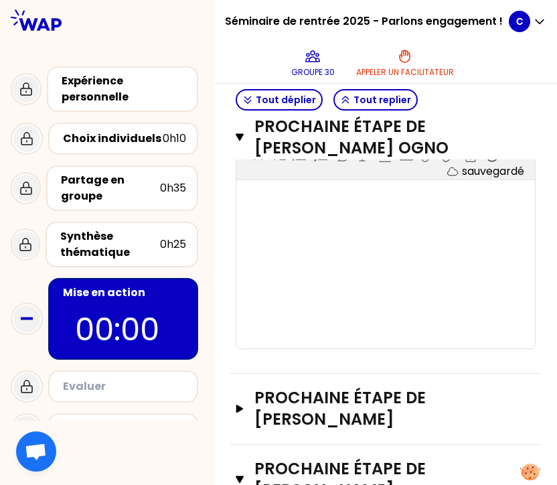
scroll to position [523, 0]
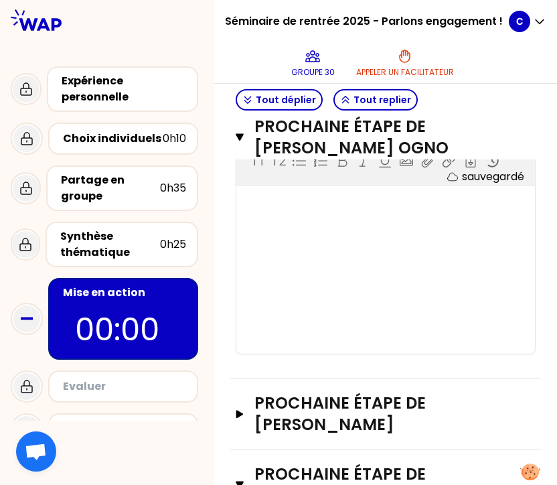
click at [287, 196] on div "﻿" at bounding box center [386, 204] width 272 height 16
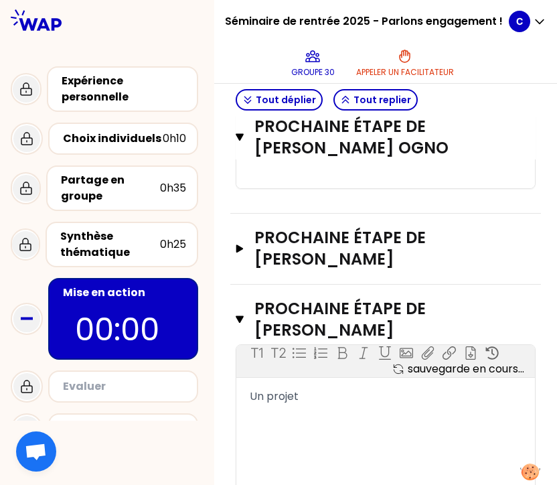
scroll to position [696, 0]
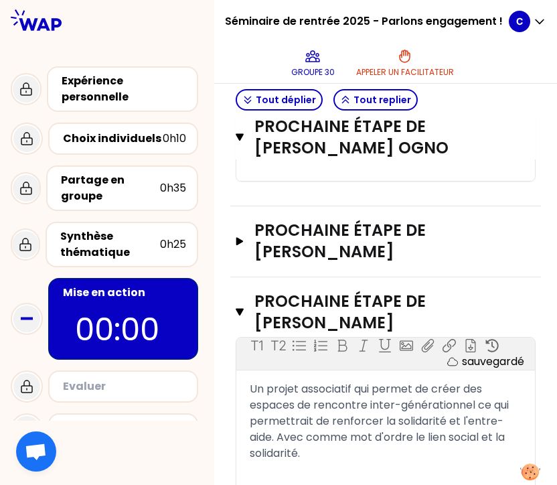
click at [239, 309] on icon "button" at bounding box center [240, 312] width 8 height 7
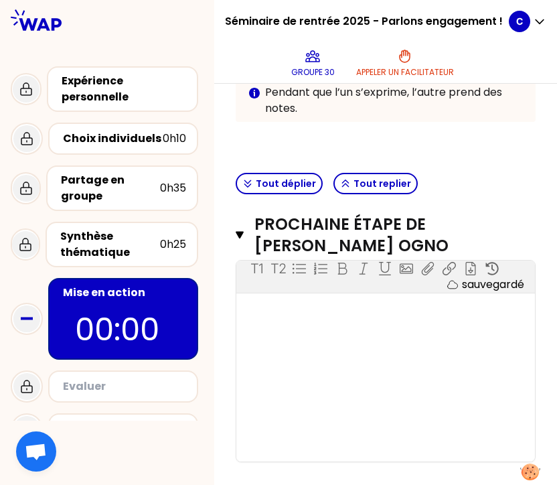
scroll to position [416, 0]
click at [329, 303] on div "﻿" at bounding box center [386, 311] width 272 height 16
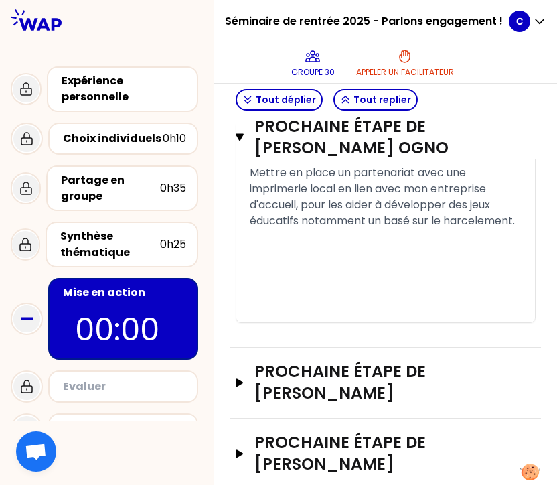
scroll to position [554, 0]
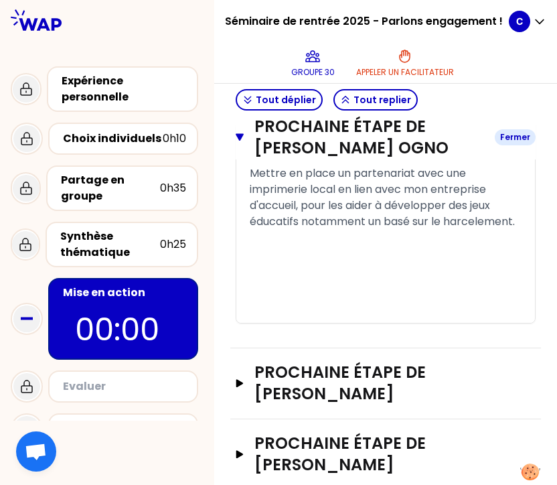
click at [238, 136] on icon "button" at bounding box center [240, 137] width 8 height 7
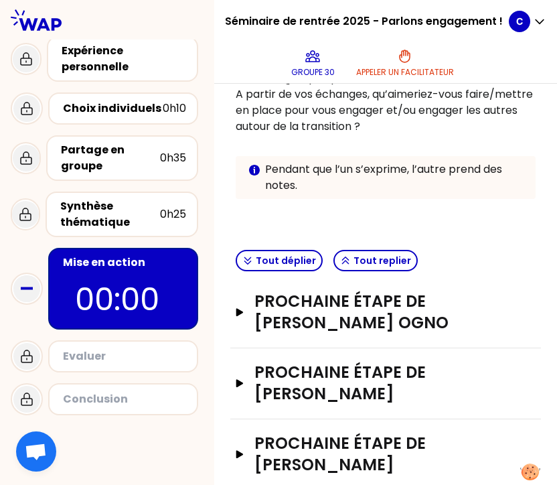
scroll to position [0, 0]
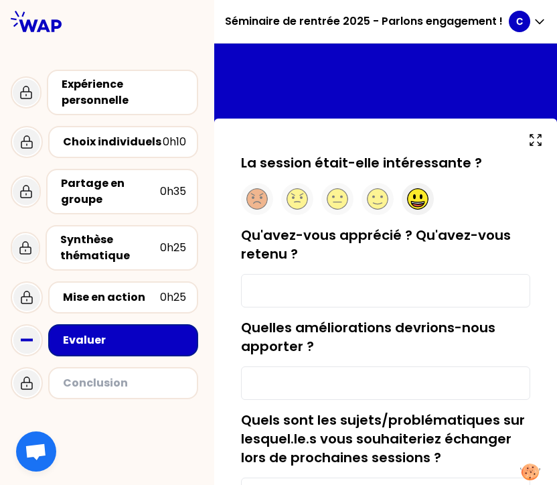
click at [413, 197] on circle at bounding box center [418, 199] width 21 height 21
click at [376, 293] on input "Qu'avez-vous apprécié ? Qu'avez-vous retenu ?" at bounding box center [385, 290] width 289 height 33
type input "c"
type input "a"
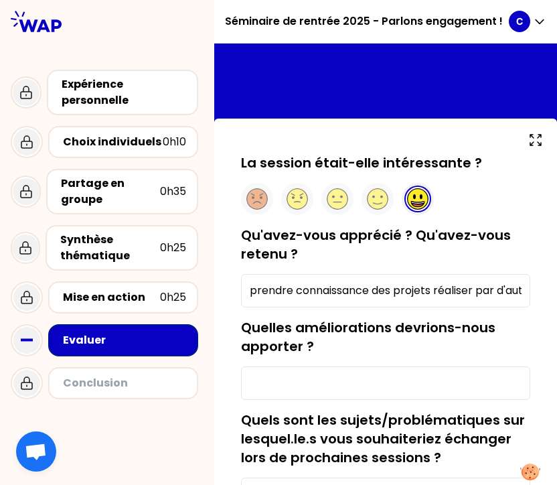
type input "prendre connaissance des projets réaliser par d'autres personnes"
click at [318, 393] on input "Quelles améliorations devrions-nous apporter ?" at bounding box center [385, 382] width 289 height 33
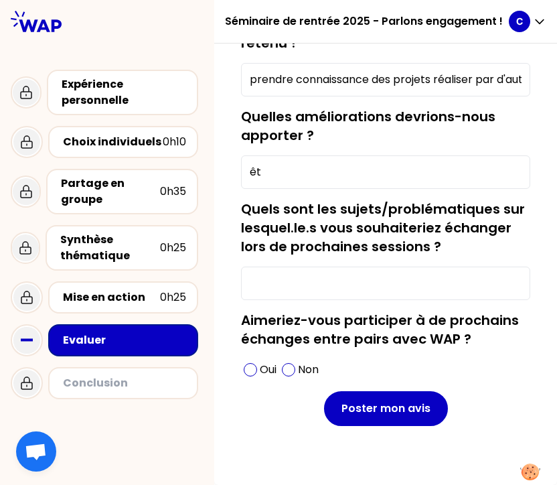
type input "ê"
type input "/"
click at [296, 285] on input "Quels sont les sujets/problématiques sur lesquel.le.s vous souhaiteriez échange…" at bounding box center [385, 283] width 289 height 33
click at [264, 368] on p "Oui" at bounding box center [268, 370] width 17 height 16
click at [292, 282] on input "Quels sont les sujets/problématiques sur lesquel.le.s vous souhaiteriez échange…" at bounding box center [385, 283] width 289 height 33
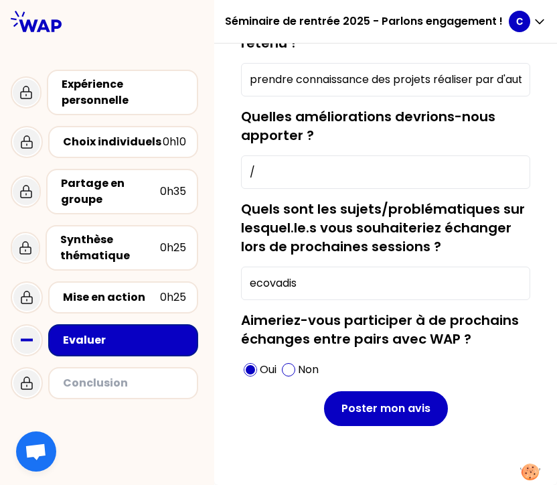
drag, startPoint x: 310, startPoint y: 283, endPoint x: 232, endPoint y: 285, distance: 77.7
click at [227, 284] on div "La session était-elle intéressante ? Qu'avez-vous apprécié ? Qu'avez-vous reten…" at bounding box center [385, 196] width 343 height 577
click at [355, 285] on input "la mise en place d'une labelisation RSE par exemple Ecovadis" at bounding box center [385, 283] width 289 height 33
drag, startPoint x: 461, startPoint y: 283, endPoint x: 577, endPoint y: 283, distance: 116.5
click at [557, 283] on html "Séminaire de rentrée 2025 - Parlons engagement ! C Expérience personnelle Choix…" at bounding box center [278, 242] width 557 height 485
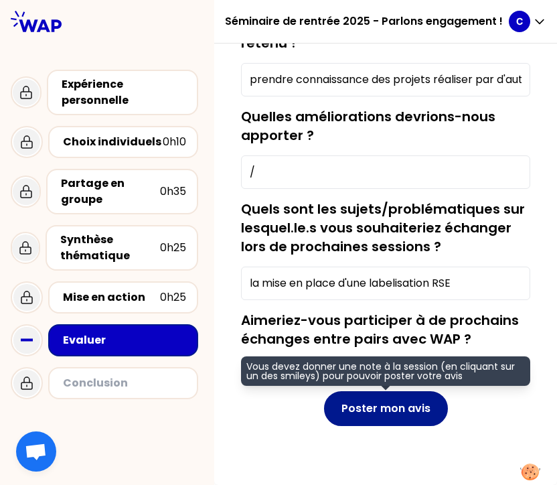
type input "la mise en place d'une labelisation RSE"
click at [402, 408] on button "Poster mon avis" at bounding box center [386, 408] width 124 height 35
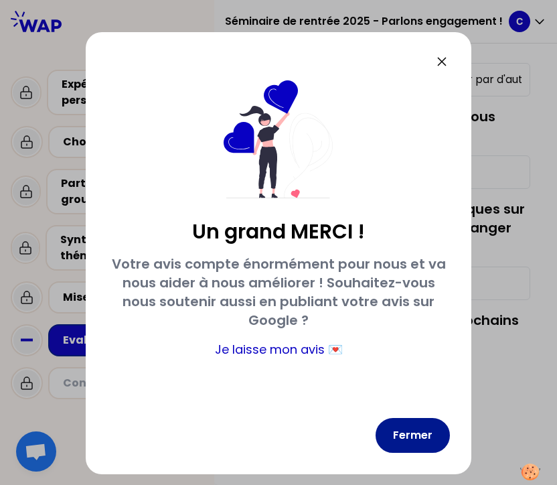
click at [415, 443] on button "Fermer" at bounding box center [413, 435] width 74 height 35
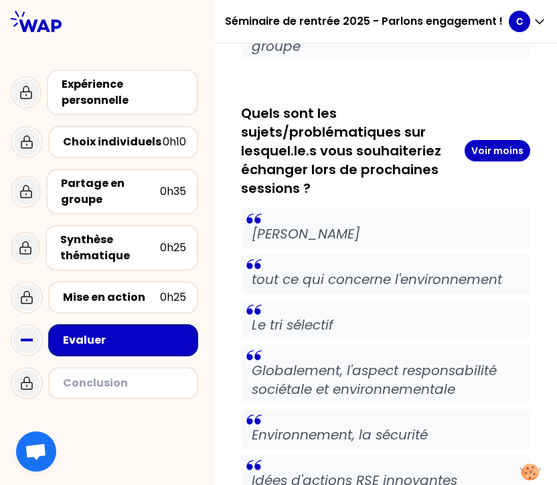
scroll to position [6485, 0]
